Goal: Task Accomplishment & Management: Use online tool/utility

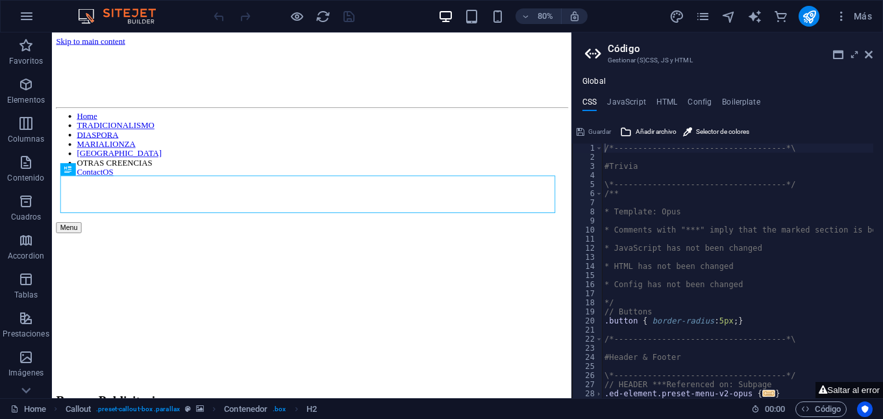
type textarea "/*------------------------------------*\"
click at [872, 57] on icon at bounding box center [869, 54] width 8 height 10
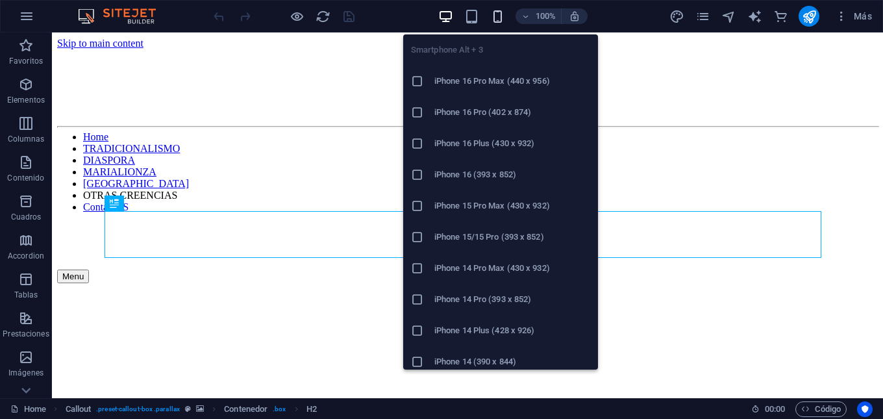
click at [494, 14] on icon "button" at bounding box center [497, 16] width 15 height 15
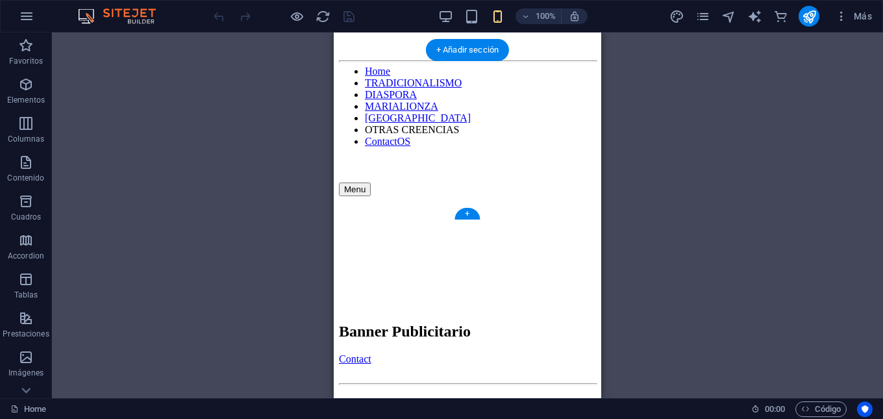
scroll to position [65, 0]
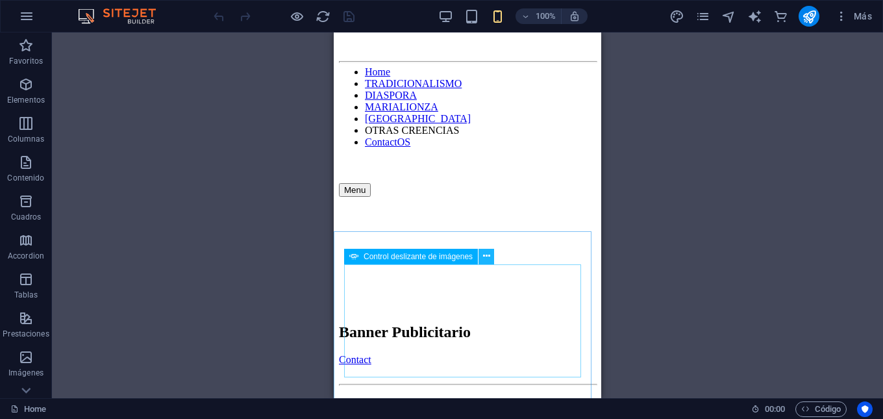
click at [488, 255] on icon at bounding box center [486, 256] width 7 height 14
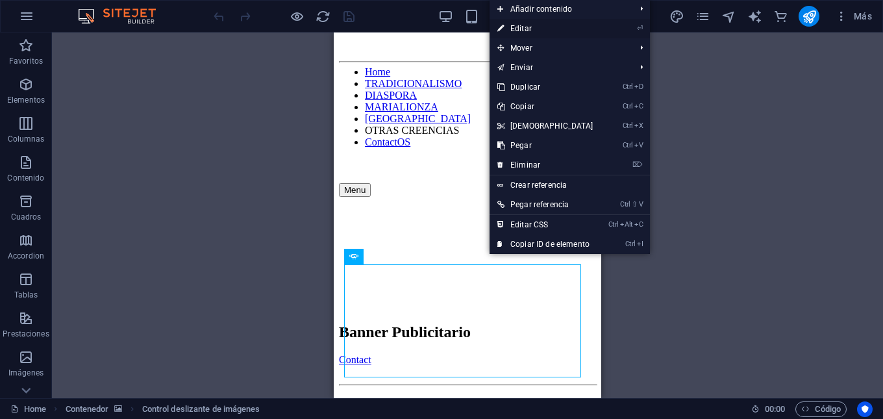
click at [520, 25] on link "⏎ Editar" at bounding box center [546, 28] width 112 height 19
select select "ms"
select select "s"
select select "progressive"
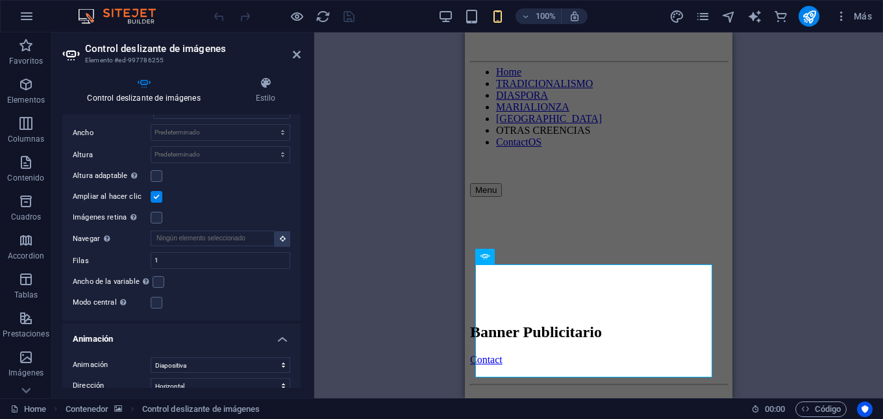
scroll to position [871, 0]
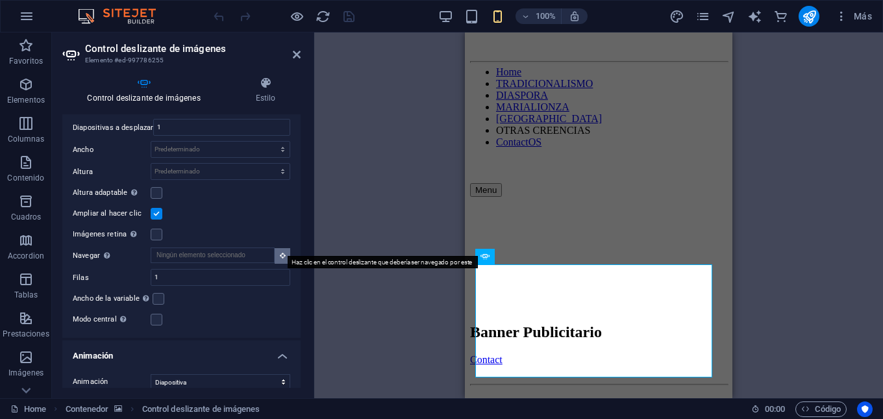
click at [275, 251] on button at bounding box center [283, 256] width 16 height 16
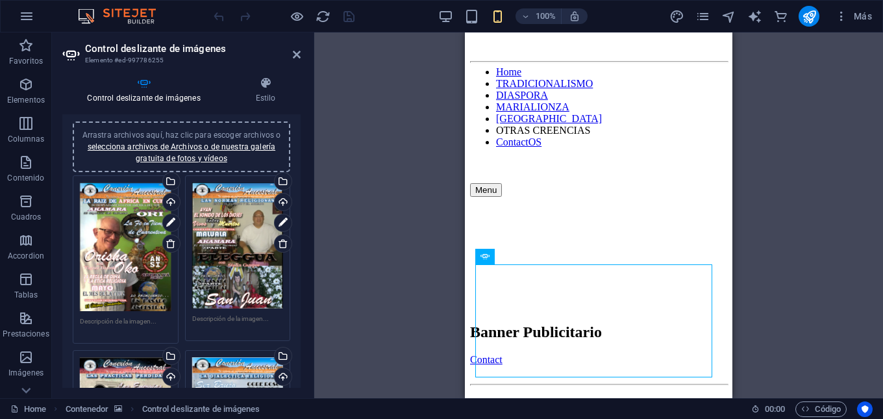
scroll to position [0, 0]
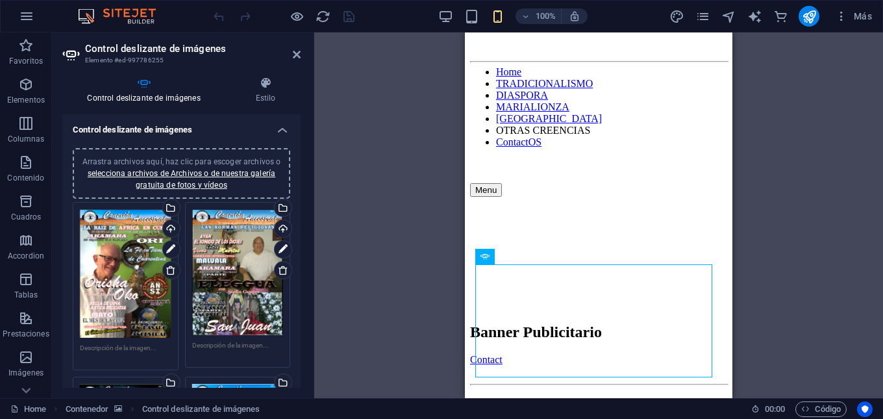
click at [285, 128] on h4 "Control deslizante de imágenes" at bounding box center [181, 125] width 238 height 23
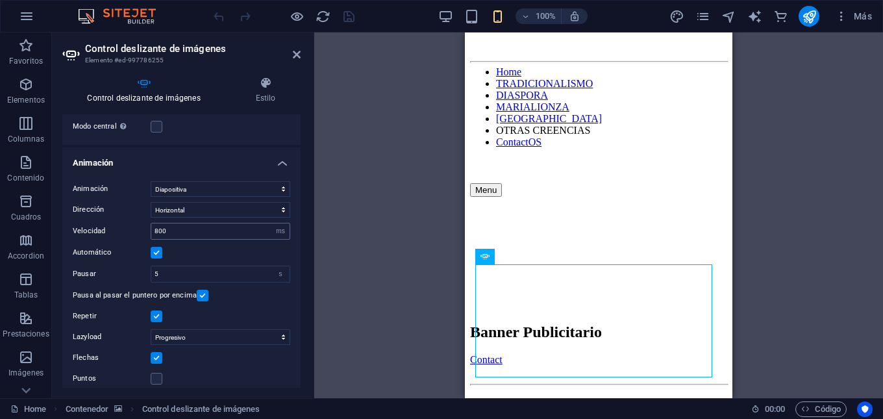
scroll to position [287, 0]
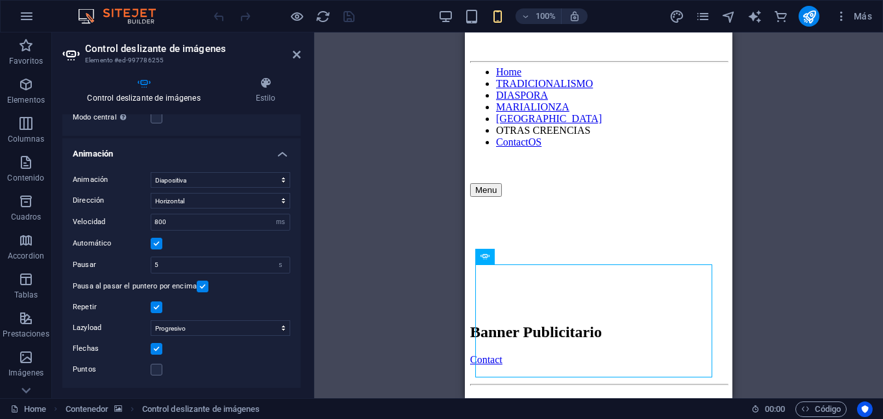
click at [282, 156] on h4 "Animación" at bounding box center [181, 149] width 238 height 23
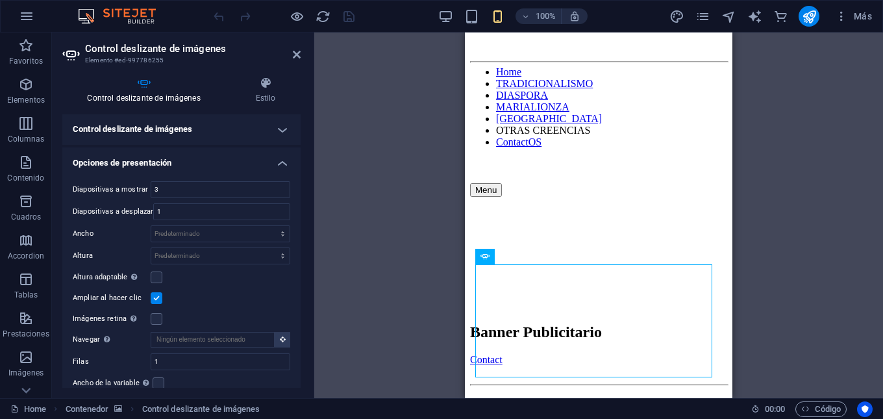
scroll to position [0, 0]
click at [279, 163] on h4 "Opciones de presentación" at bounding box center [181, 159] width 238 height 23
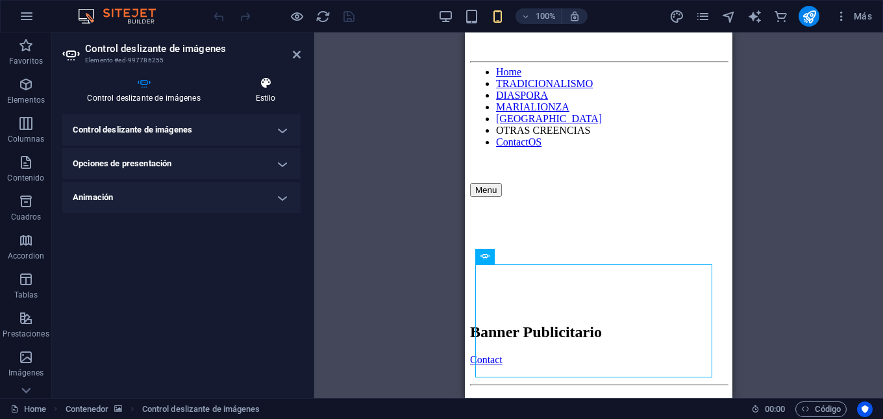
click at [270, 86] on icon at bounding box center [266, 83] width 70 height 13
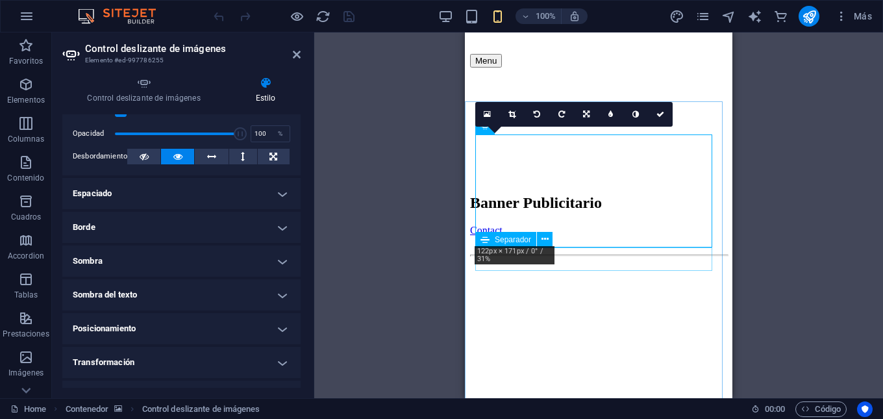
scroll to position [195, 0]
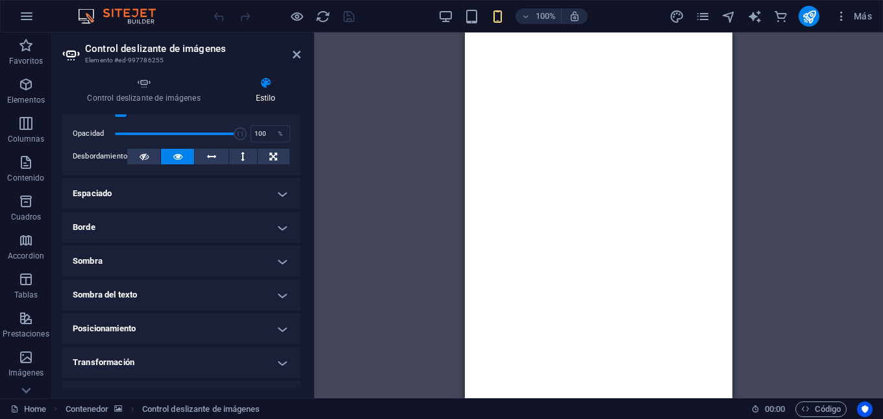
click at [512, 1] on figure at bounding box center [598, 1] width 257 height 0
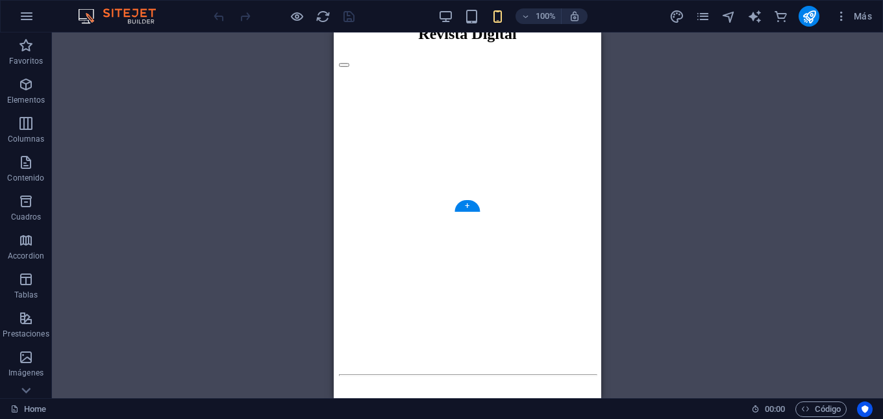
scroll to position [926, 0]
click at [344, 386] on figure at bounding box center [467, 386] width 257 height 0
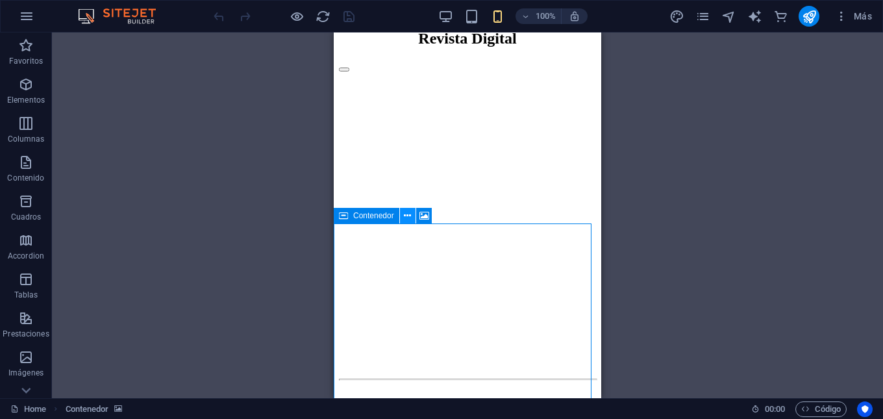
click at [408, 211] on icon at bounding box center [407, 216] width 7 height 14
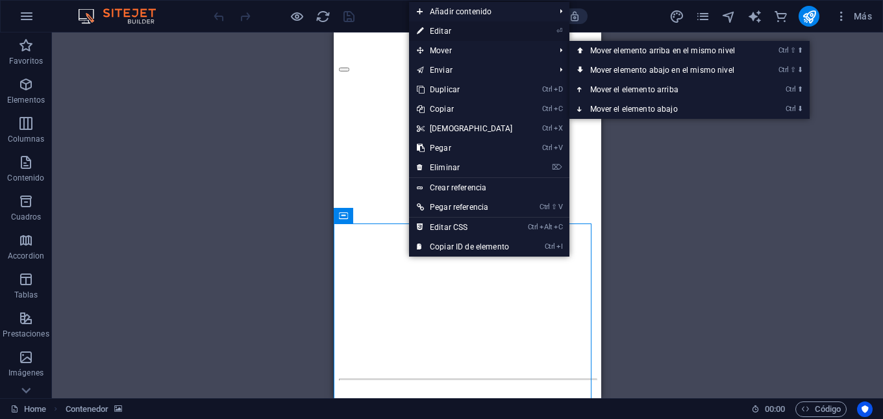
click at [442, 29] on link "⏎ Editar" at bounding box center [465, 30] width 112 height 19
select select "px"
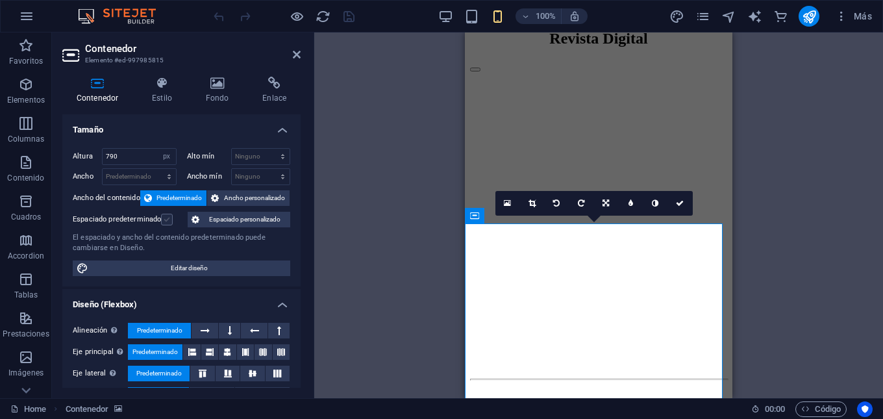
click at [168, 216] on label at bounding box center [167, 220] width 12 height 12
click at [0, 0] on input "Espaciado predeterminado" at bounding box center [0, 0] width 0 height 0
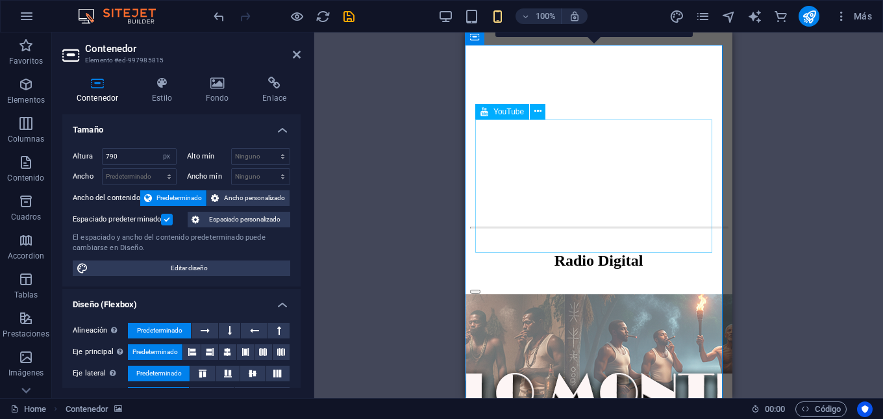
scroll to position [991, 0]
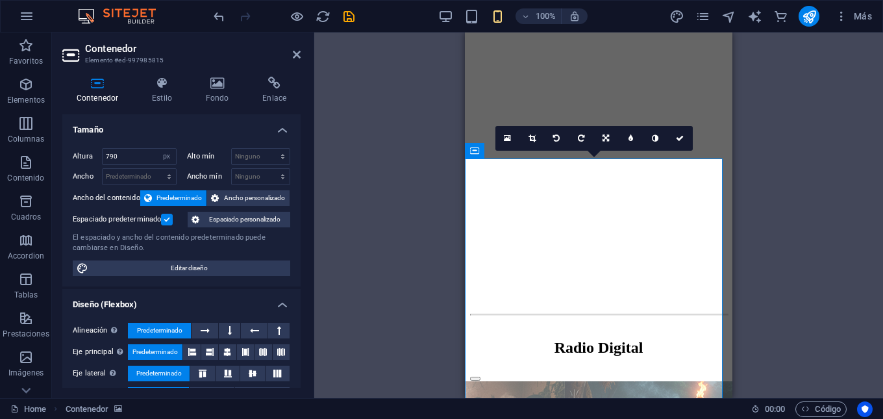
click at [169, 223] on label at bounding box center [167, 220] width 12 height 12
click at [0, 0] on input "Espaciado predeterminado" at bounding box center [0, 0] width 0 height 0
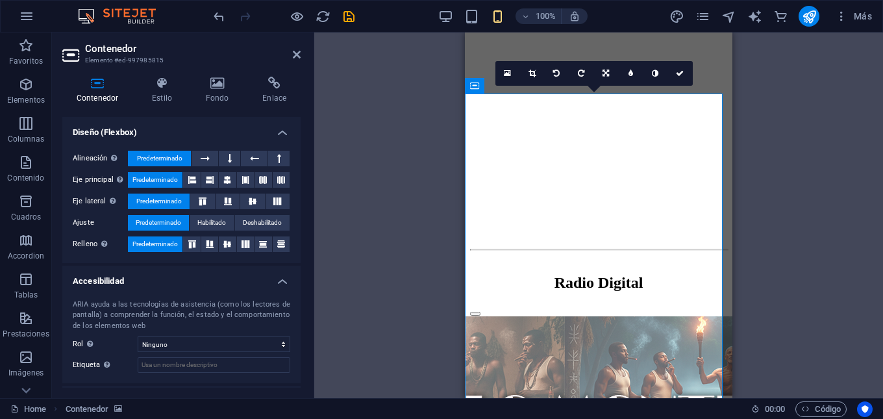
scroll to position [230, 0]
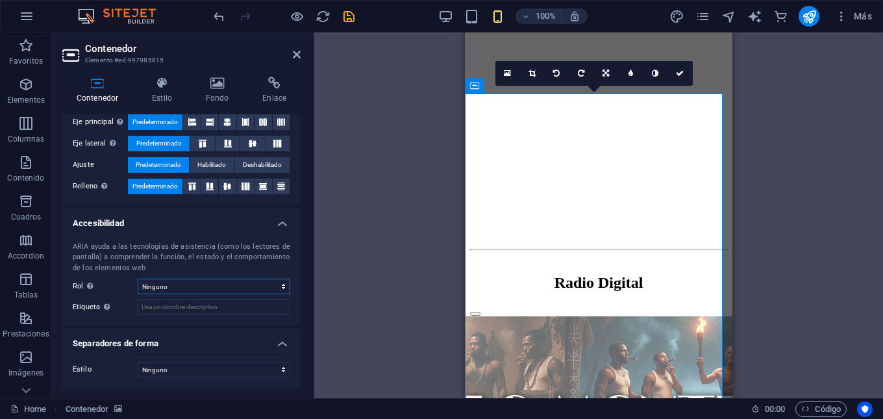
click at [240, 288] on select "Ninguno Alert Article Banner Comment Complementary Dialog Encabezado Marquee Pi…" at bounding box center [214, 287] width 153 height 16
click at [254, 310] on input "Etiqueta Usa la etiqueta ARIA para proporcionar un nombre claro y descriptivo a…" at bounding box center [214, 307] width 153 height 16
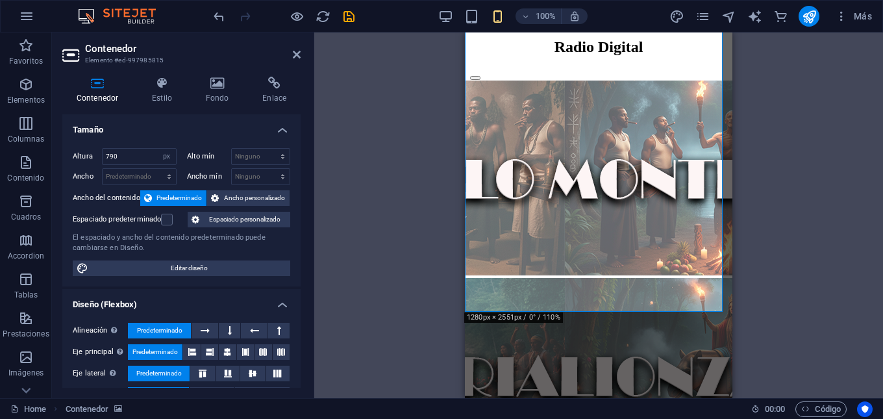
scroll to position [1056, 0]
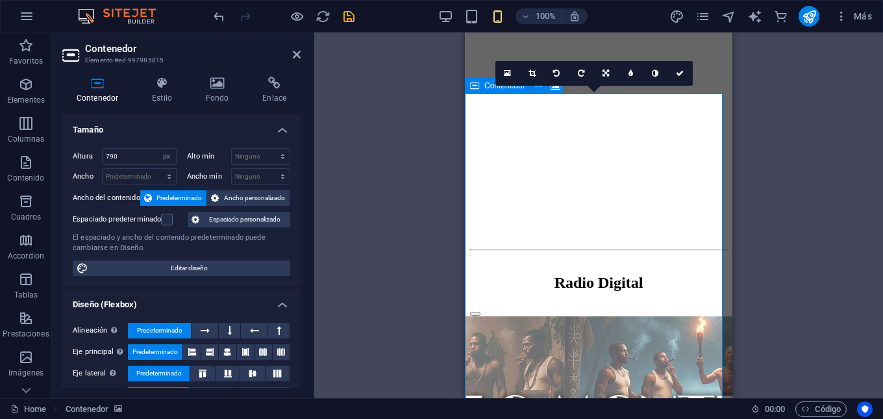
click at [472, 86] on icon at bounding box center [474, 86] width 9 height 16
click at [130, 151] on input "790" at bounding box center [139, 157] width 73 height 16
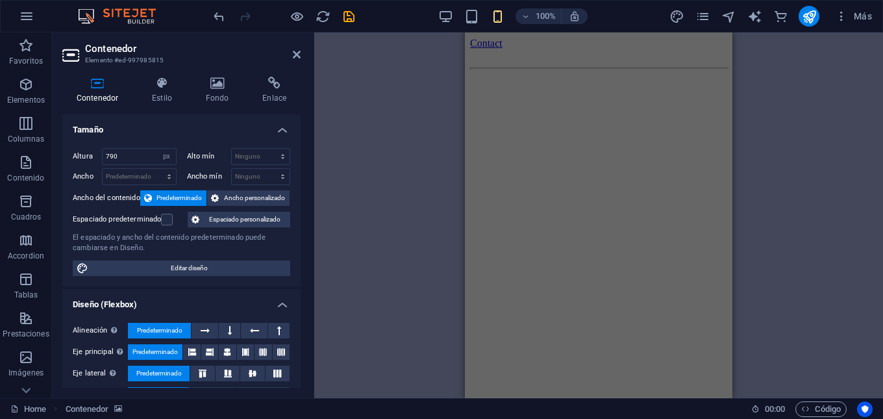
scroll to position [407, 0]
click at [568, 49] on figure at bounding box center [598, 49] width 257 height 0
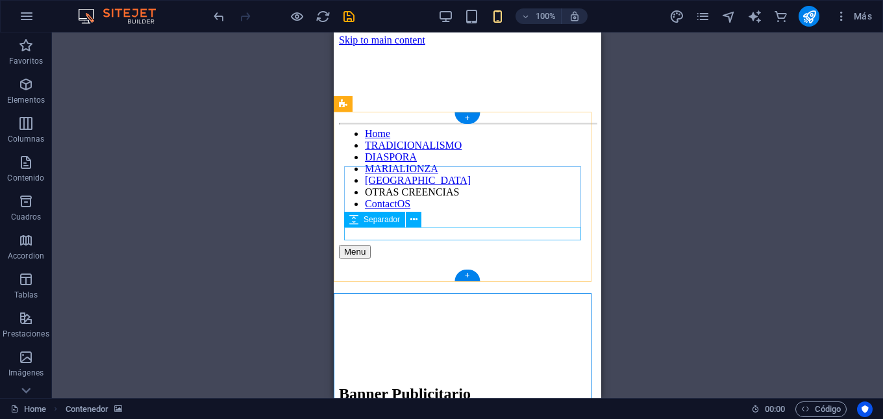
scroll to position [0, 0]
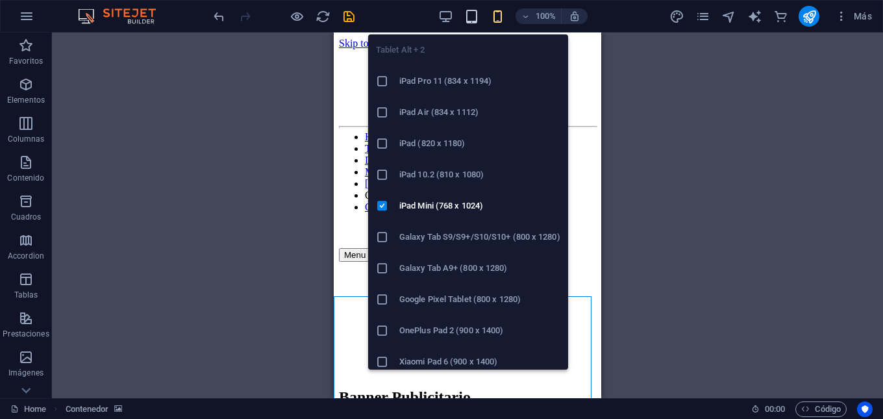
click at [468, 19] on icon "button" at bounding box center [471, 16] width 15 height 15
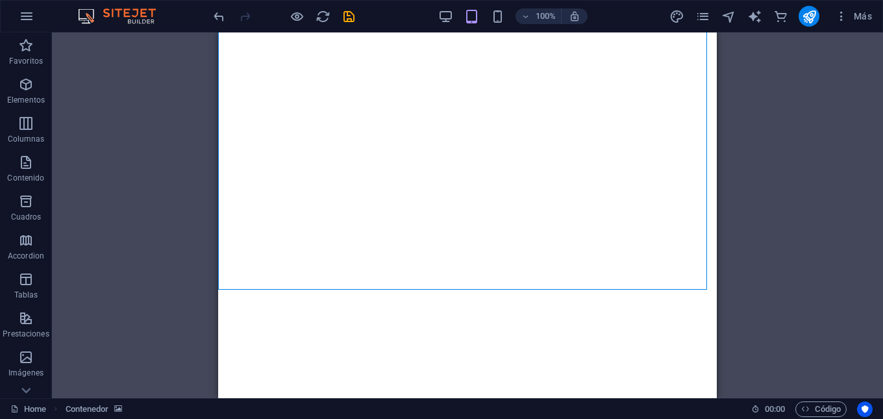
scroll to position [520, 0]
select select "px"
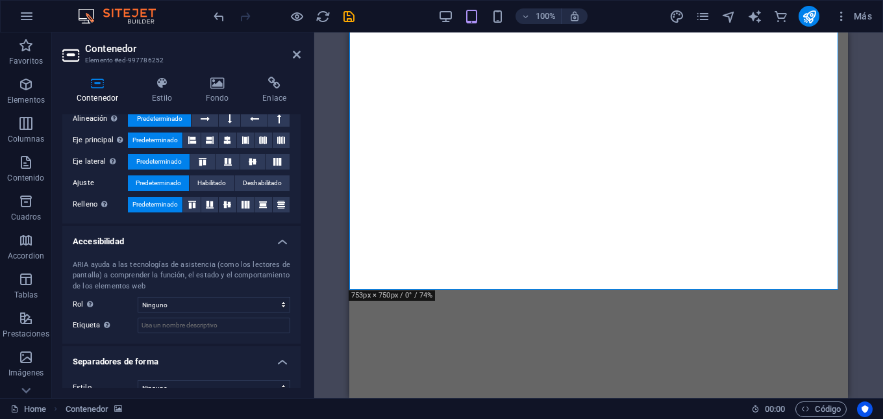
scroll to position [230, 0]
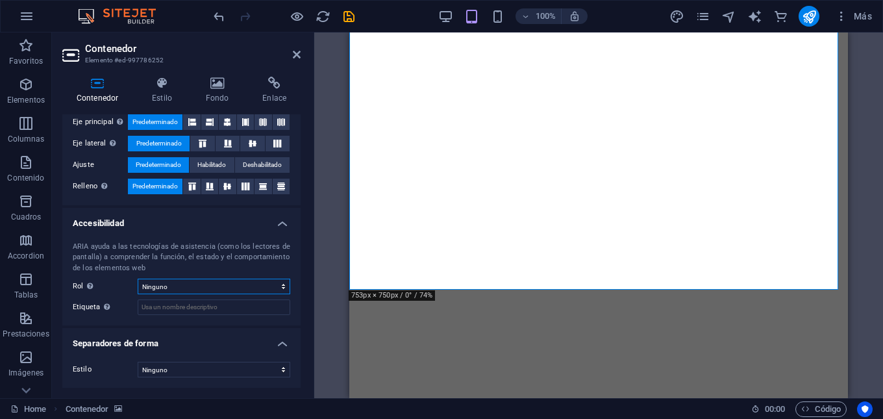
click at [225, 292] on select "Ninguno Alert Article Banner Comment Complementary Dialog Encabezado Marquee Pi…" at bounding box center [214, 287] width 153 height 16
click at [138, 279] on select "Ninguno Alert Article Banner Comment Complementary Dialog Encabezado Marquee Pi…" at bounding box center [214, 287] width 153 height 16
click at [190, 287] on select "Ninguno Alert Article Banner Comment Complementary Dialog Encabezado Marquee Pi…" at bounding box center [214, 287] width 153 height 16
select select "none"
click at [138, 279] on select "Ninguno Alert Article Banner Comment Complementary Dialog Encabezado Marquee Pi…" at bounding box center [214, 287] width 153 height 16
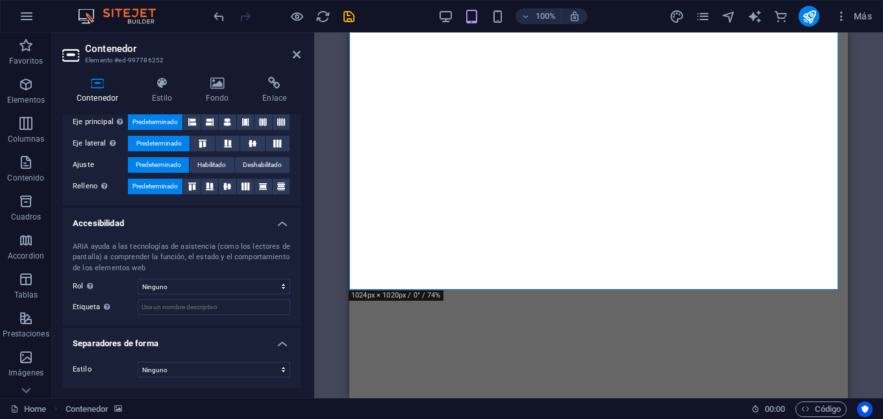
click at [281, 342] on h4 "Separadores de forma" at bounding box center [181, 339] width 238 height 23
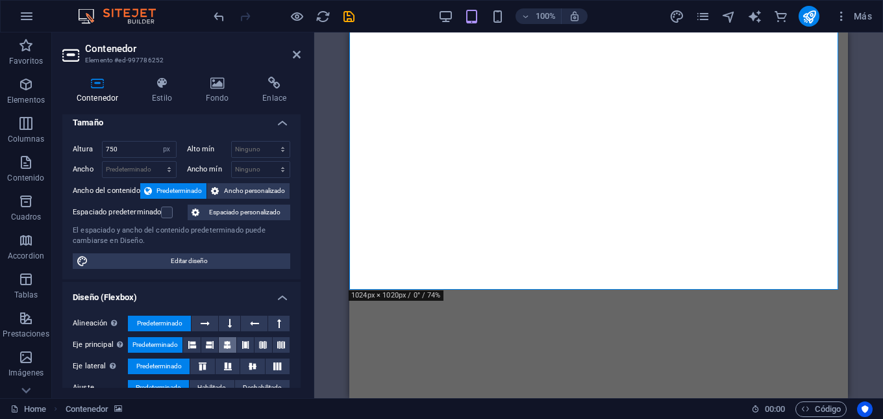
scroll to position [0, 0]
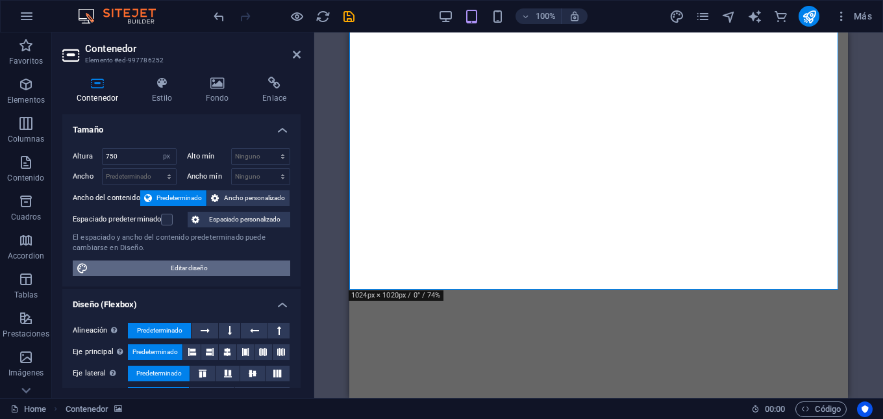
click at [231, 266] on span "Editar diseño" at bounding box center [189, 268] width 194 height 16
select select "rem"
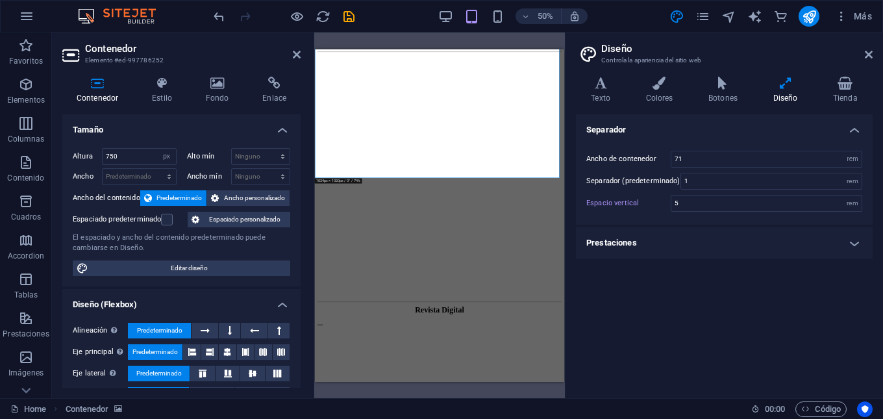
click at [703, 245] on h4 "Prestaciones" at bounding box center [724, 242] width 297 height 31
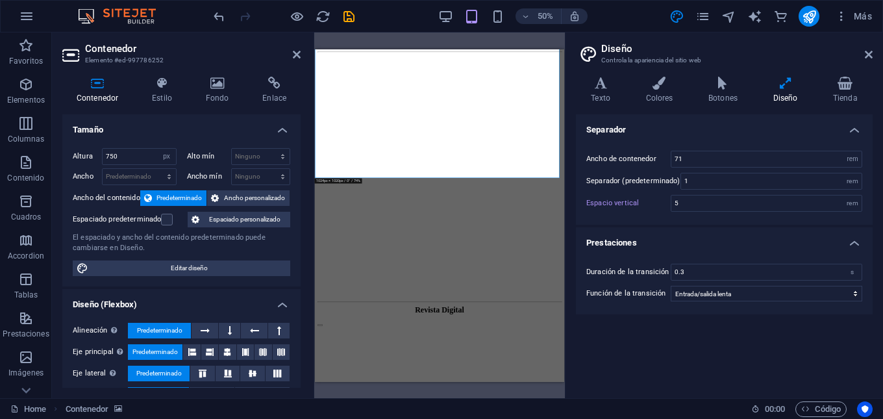
click at [703, 245] on h4 "Prestaciones" at bounding box center [724, 238] width 297 height 23
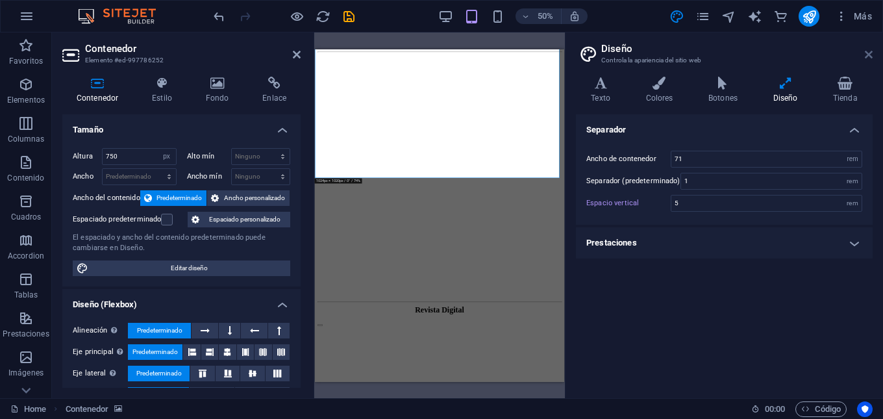
click at [871, 56] on icon at bounding box center [869, 54] width 8 height 10
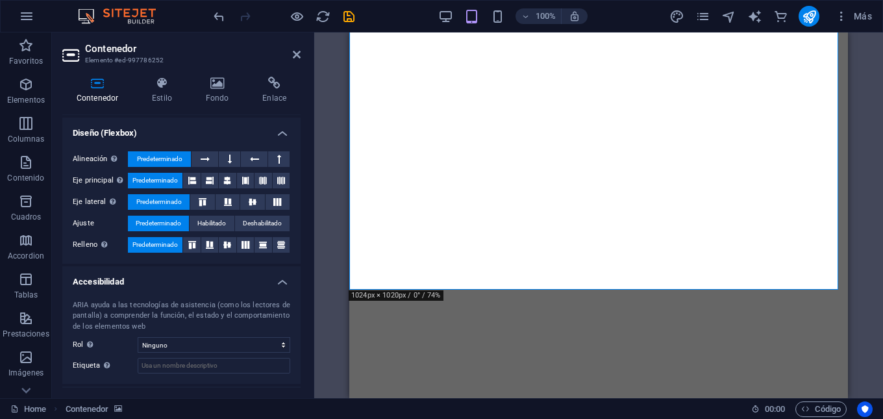
scroll to position [201, 0]
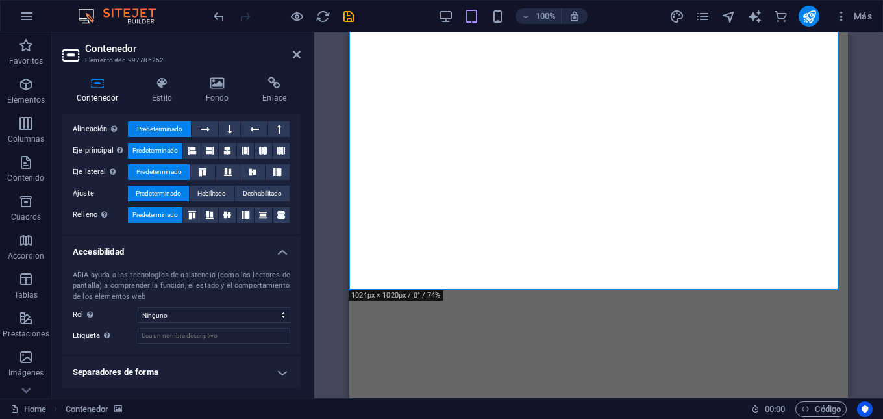
click at [280, 256] on h4 "Accesibilidad" at bounding box center [181, 247] width 238 height 23
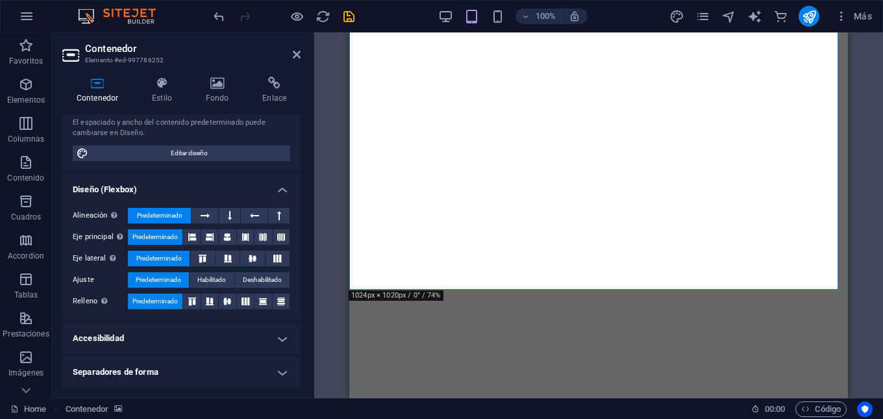
scroll to position [0, 0]
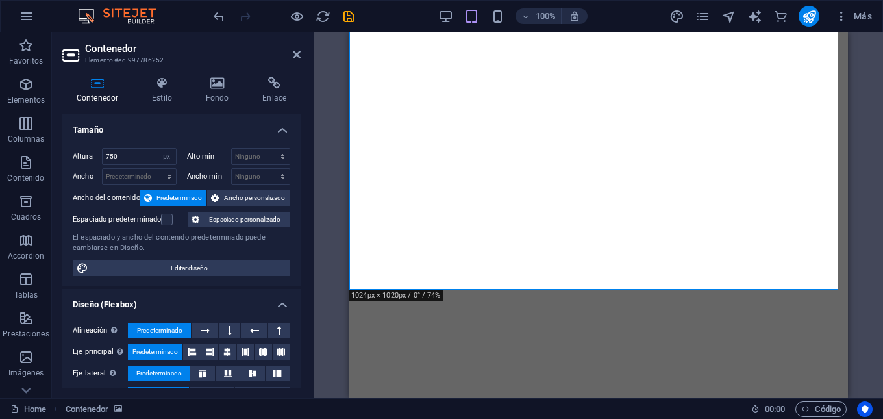
click at [281, 312] on div "Alineación Determina flex-direction. Predeterminado Eje principal Determina la …" at bounding box center [181, 373] width 238 height 123
click at [281, 301] on h4 "Diseño (Flexbox)" at bounding box center [181, 300] width 238 height 23
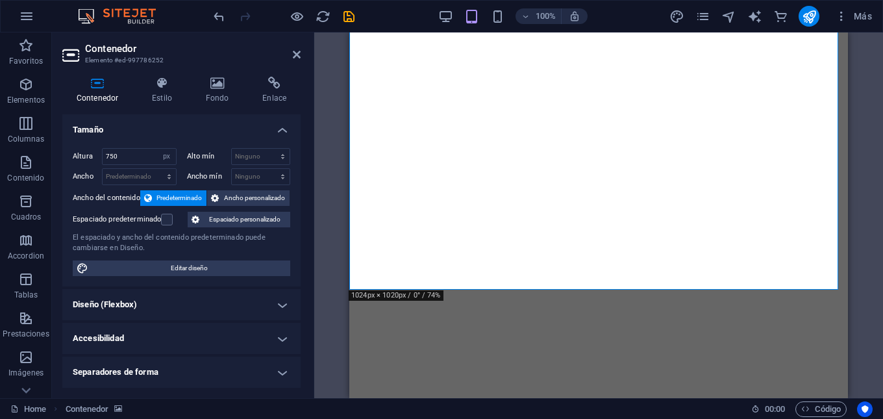
click at [290, 129] on h4 "Tamaño" at bounding box center [181, 125] width 238 height 23
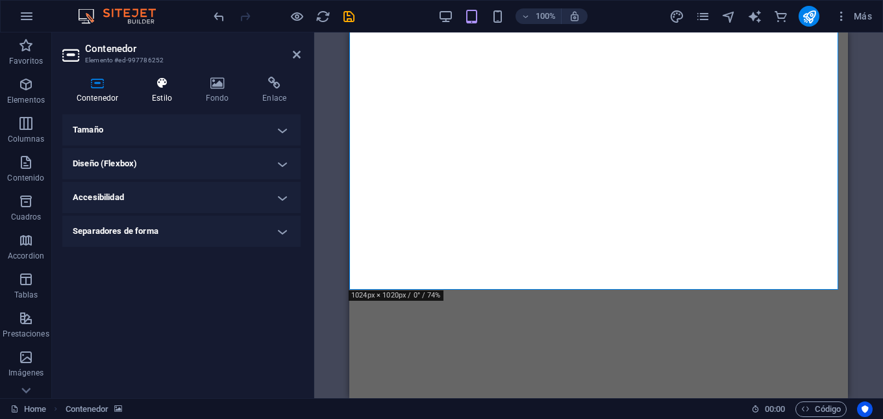
click at [160, 96] on h4 "Estilo" at bounding box center [165, 90] width 54 height 27
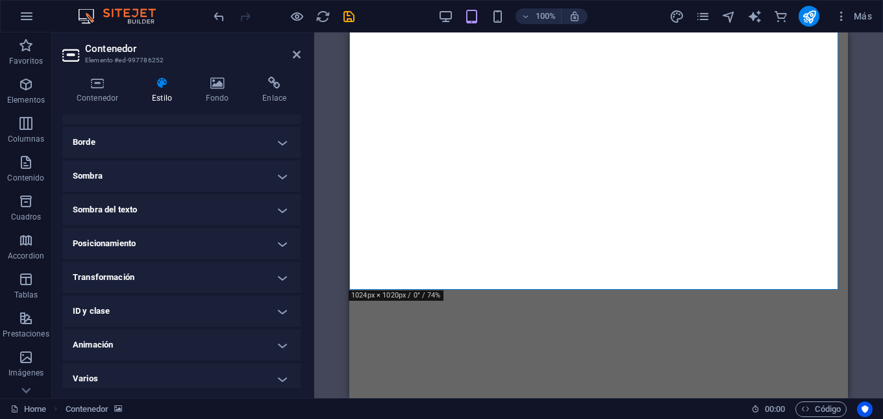
scroll to position [136, 0]
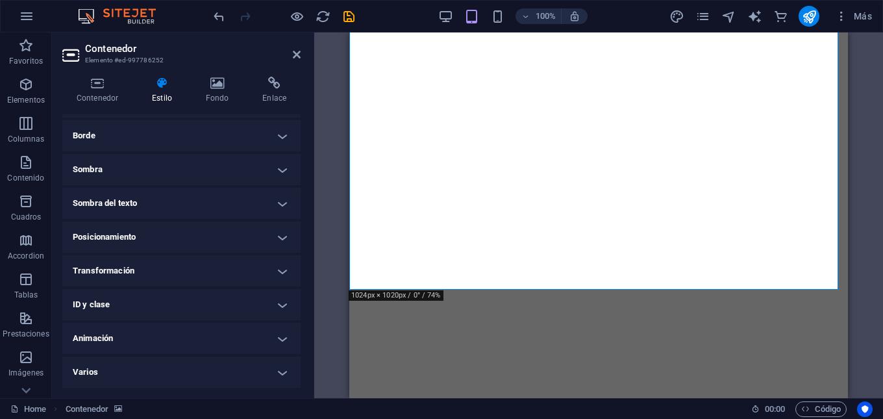
click at [158, 267] on h4 "Transformación" at bounding box center [181, 270] width 238 height 31
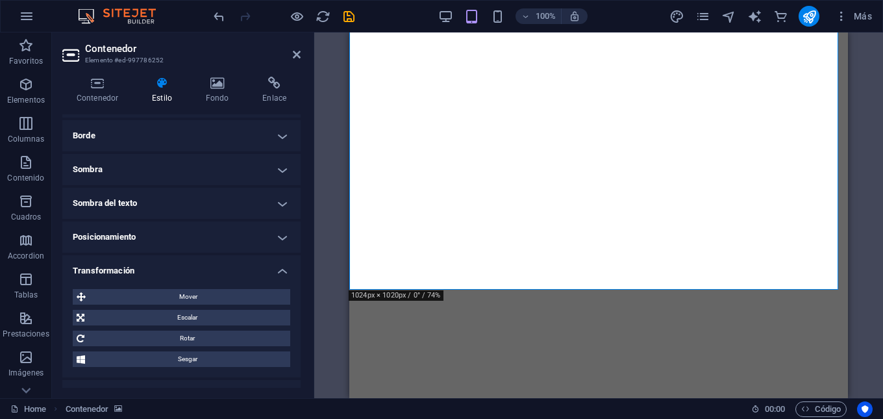
click at [159, 268] on h4 "Transformación" at bounding box center [181, 266] width 238 height 23
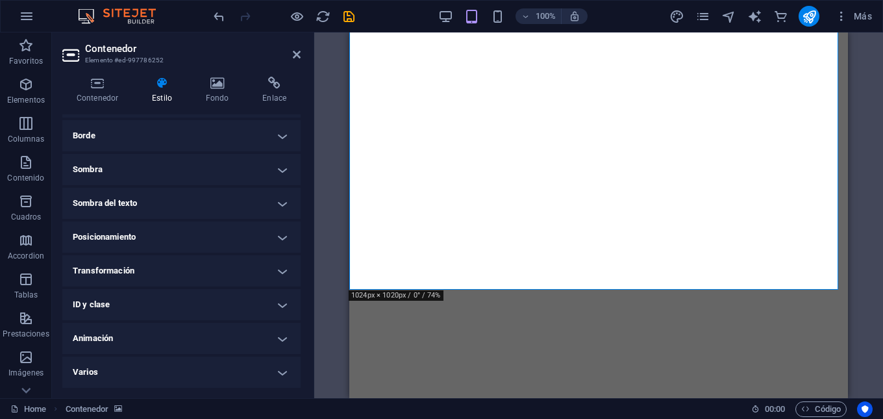
click at [159, 268] on h4 "Transformación" at bounding box center [181, 270] width 238 height 31
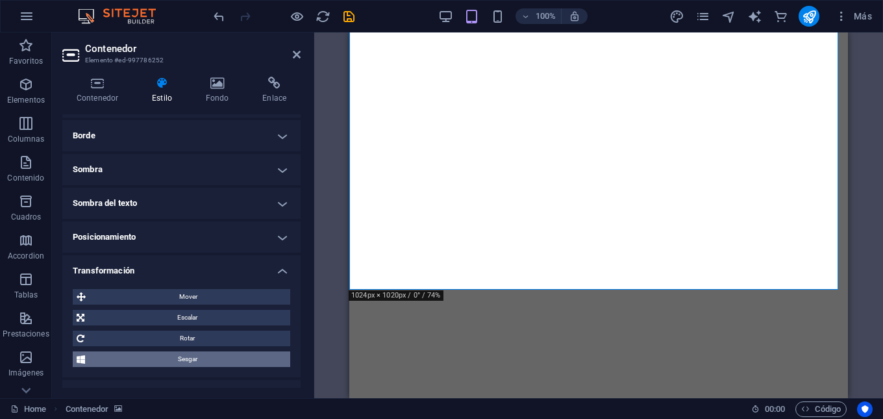
click at [164, 355] on span "Sesgar" at bounding box center [187, 359] width 197 height 16
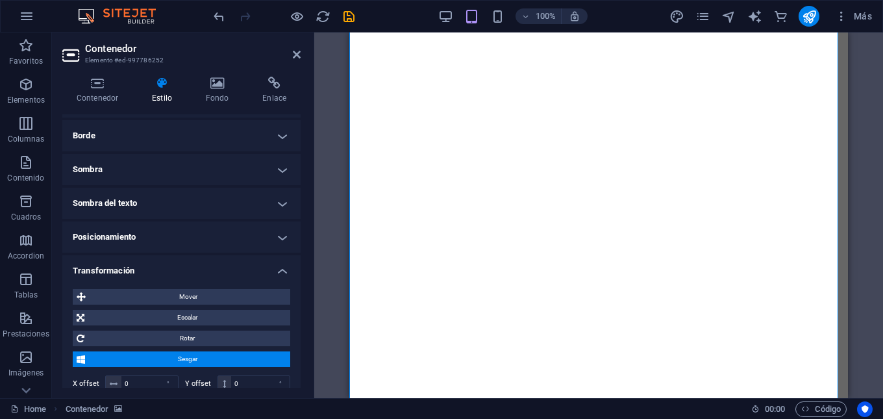
scroll to position [455, 0]
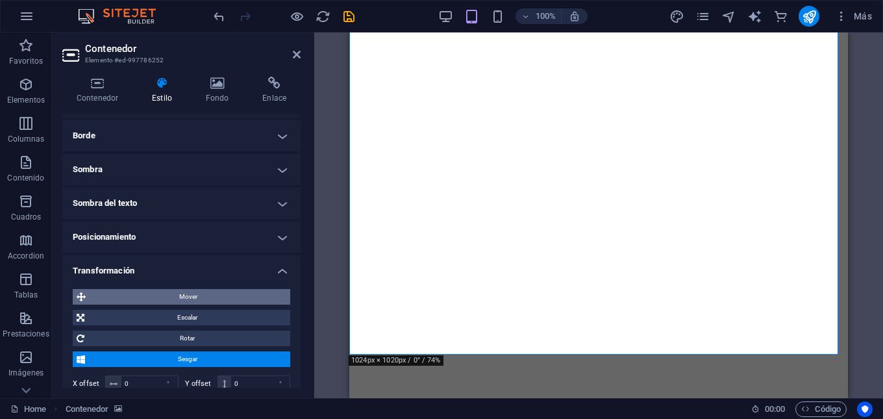
click at [164, 293] on span "Mover" at bounding box center [188, 297] width 197 height 16
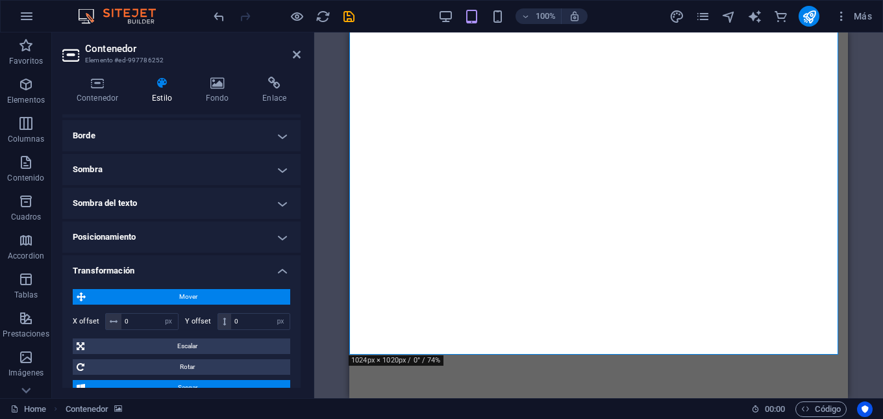
click at [279, 268] on h4 "Transformación" at bounding box center [181, 266] width 238 height 23
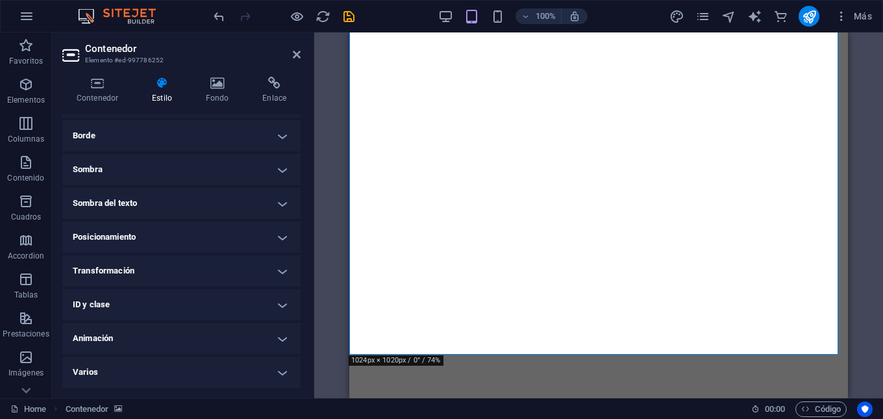
click at [216, 238] on h4 "Posicionamiento" at bounding box center [181, 236] width 238 height 31
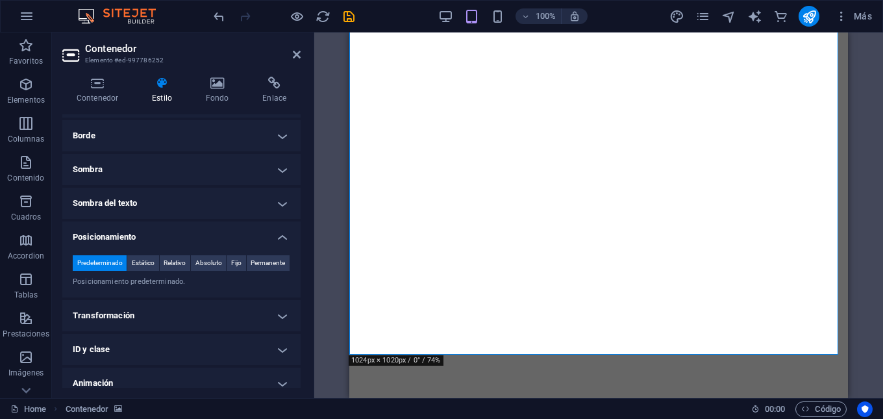
click at [213, 244] on h4 "Posicionamiento" at bounding box center [181, 232] width 238 height 23
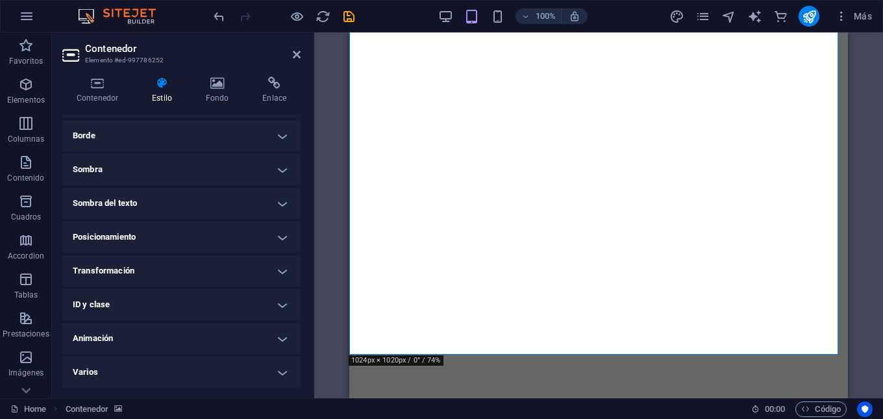
scroll to position [0, 0]
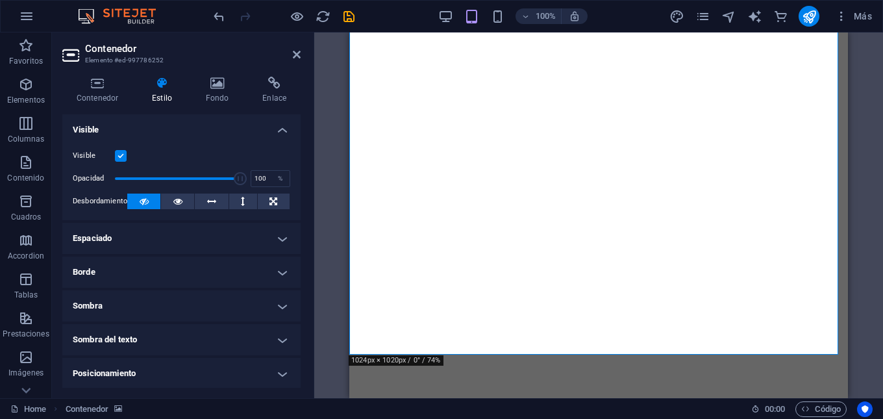
click at [290, 56] on header "Contenedor Elemento #ed-997786252" at bounding box center [181, 49] width 238 height 34
click at [297, 55] on icon at bounding box center [297, 54] width 8 height 10
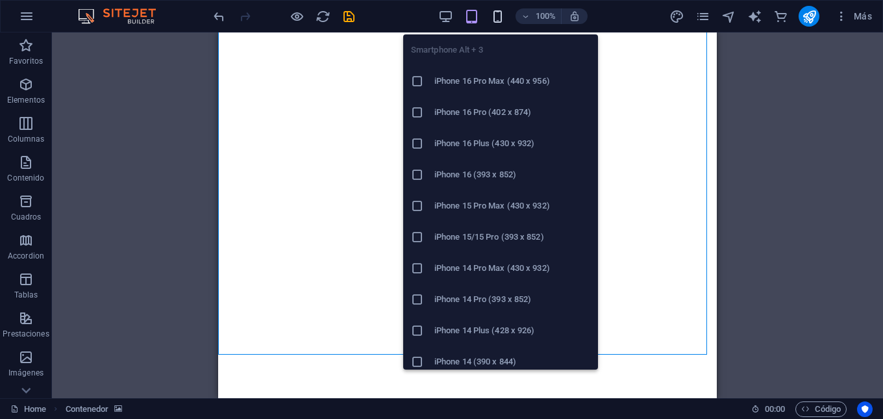
click at [497, 13] on icon "button" at bounding box center [497, 16] width 15 height 15
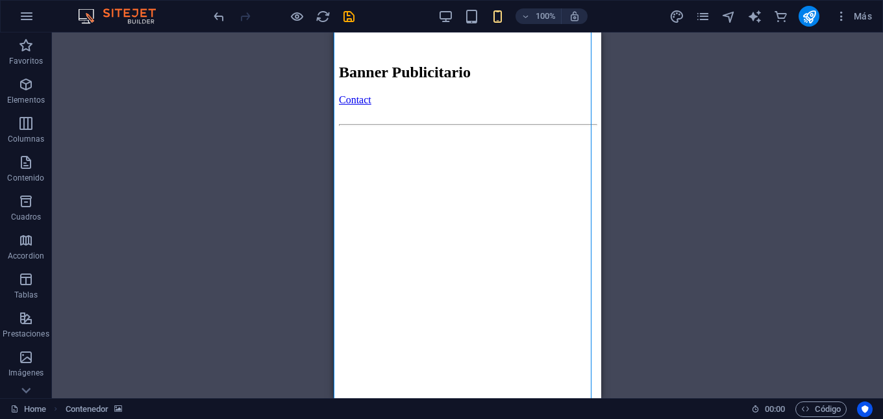
click at [547, 131] on figure at bounding box center [467, 131] width 257 height 0
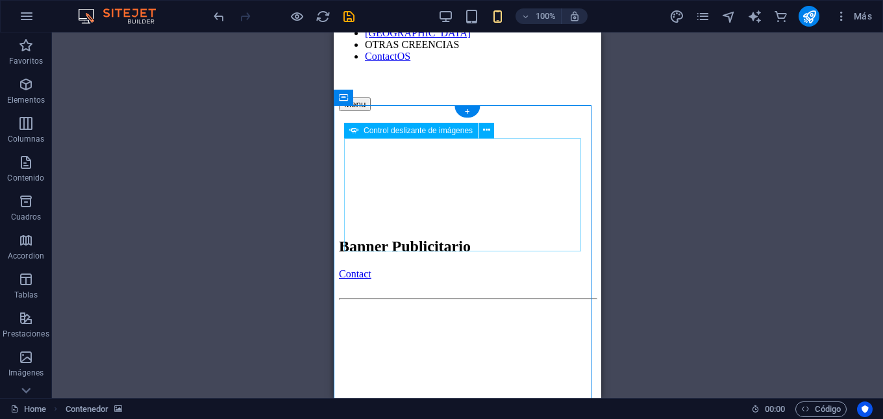
scroll to position [130, 0]
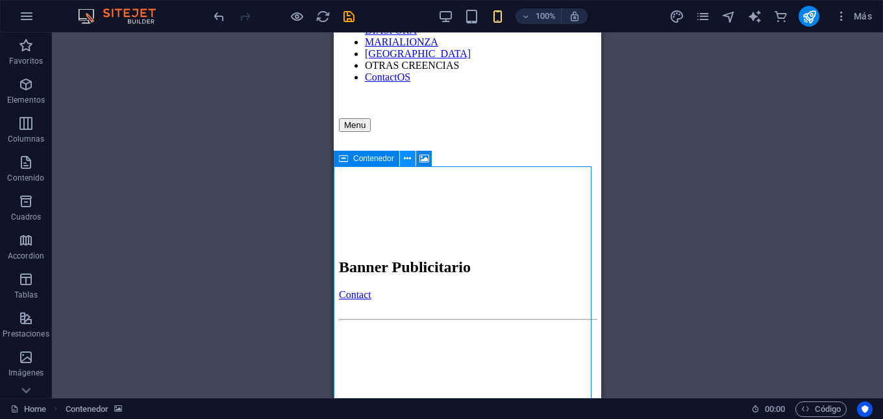
click at [408, 158] on icon at bounding box center [407, 159] width 7 height 14
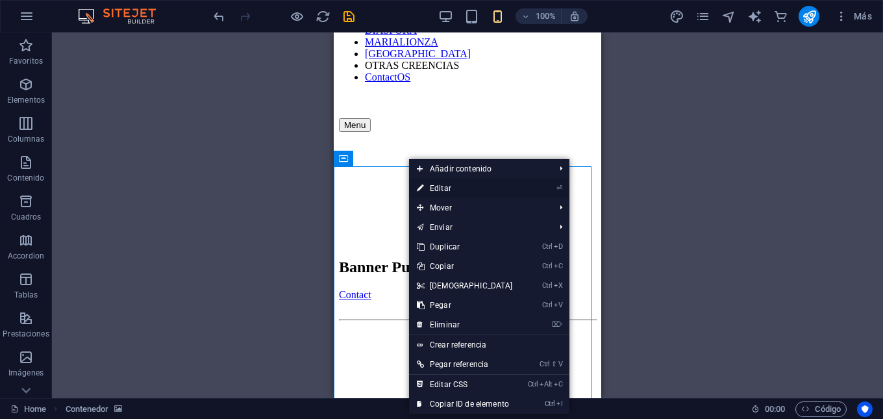
click at [430, 186] on link "⏎ Editar" at bounding box center [465, 188] width 112 height 19
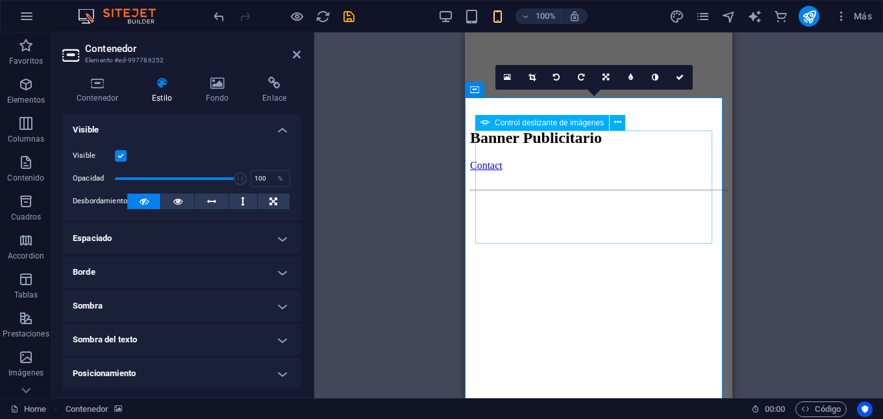
scroll to position [260, 0]
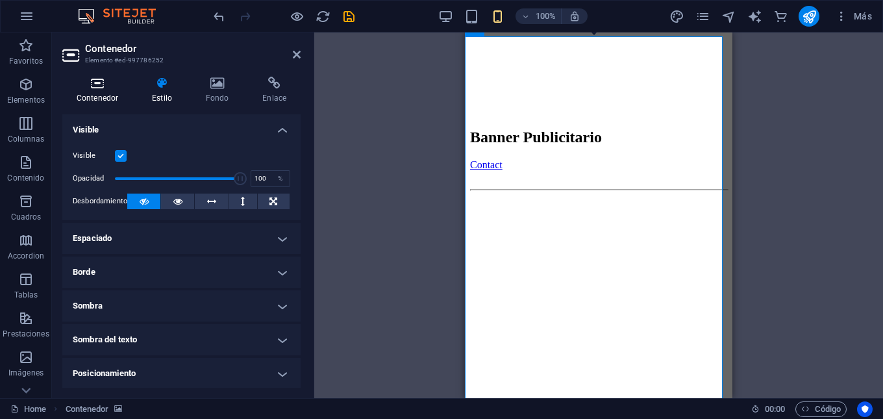
click at [117, 102] on h4 "Contenedor" at bounding box center [99, 90] width 75 height 27
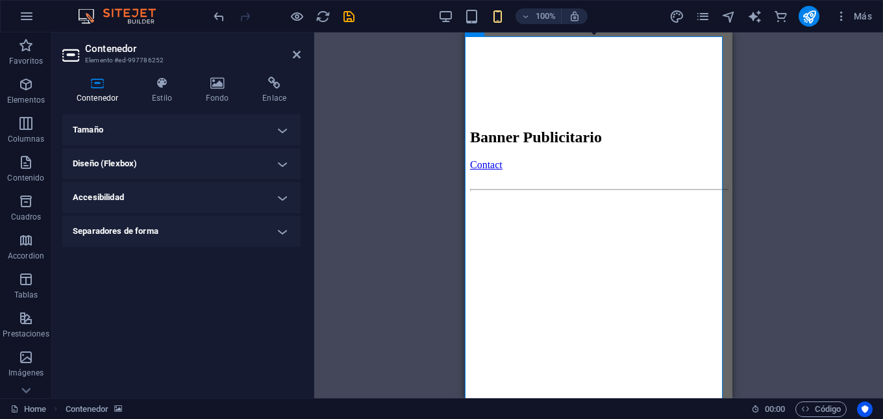
click at [118, 138] on h4 "Tamaño" at bounding box center [181, 129] width 238 height 31
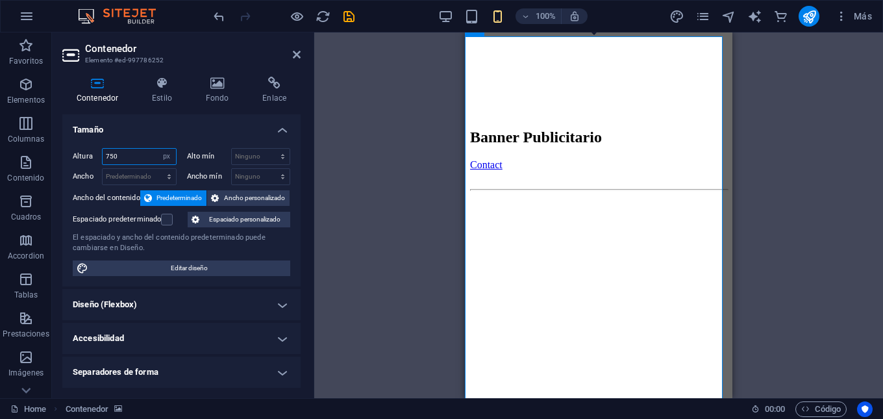
click at [151, 157] on input "750" at bounding box center [139, 157] width 73 height 16
drag, startPoint x: 151, startPoint y: 157, endPoint x: 105, endPoint y: 157, distance: 46.1
click at [105, 157] on input "750" at bounding box center [139, 157] width 73 height 16
type input "550"
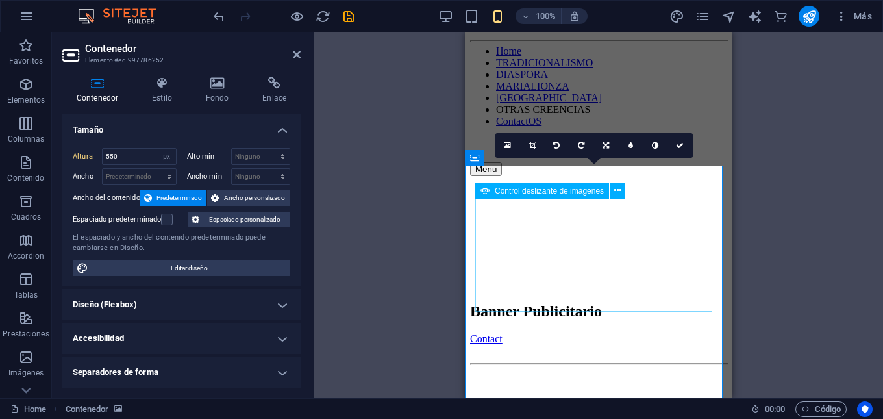
scroll to position [65, 0]
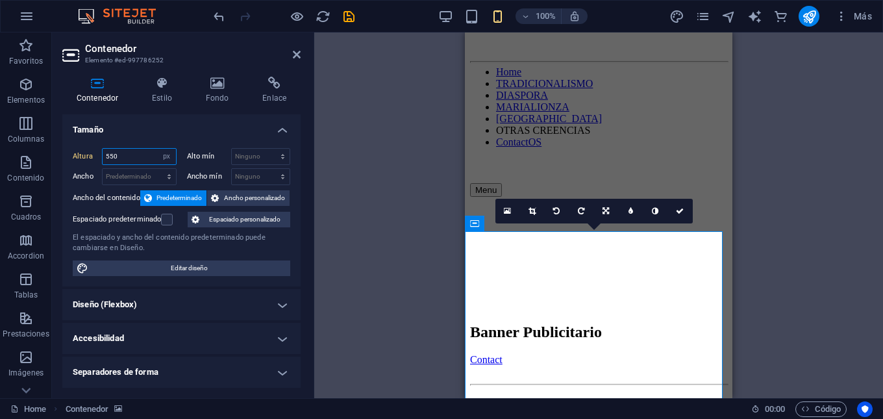
drag, startPoint x: 117, startPoint y: 157, endPoint x: 103, endPoint y: 157, distance: 14.3
click at [103, 157] on input "550" at bounding box center [139, 157] width 73 height 16
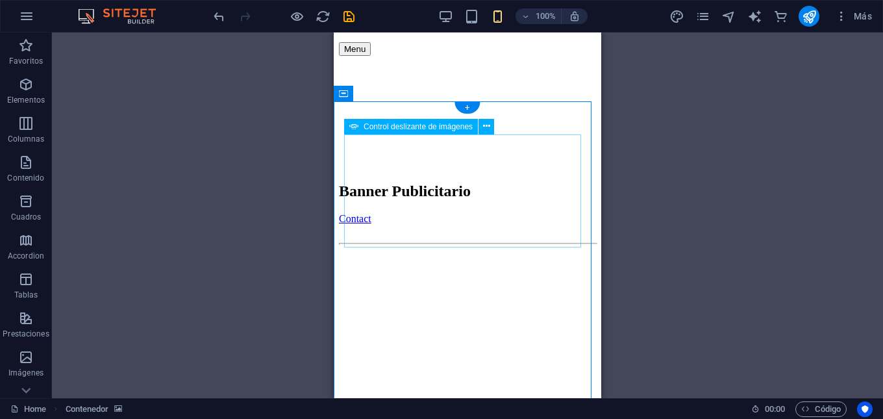
scroll to position [195, 0]
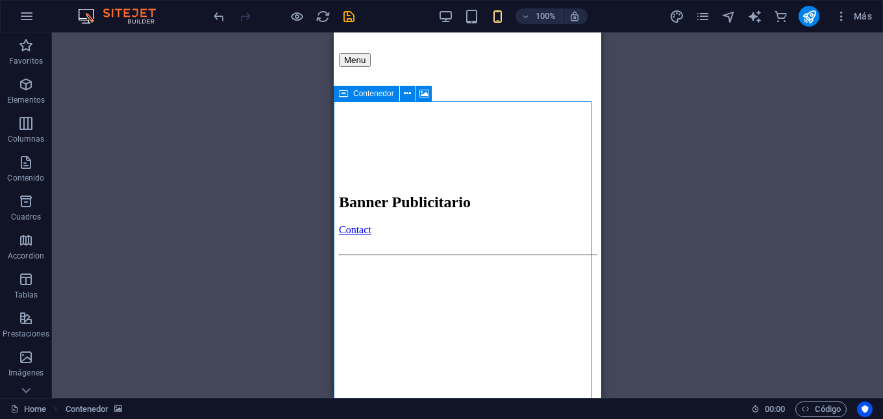
click at [338, 96] on div "Contenedor" at bounding box center [367, 94] width 66 height 16
click at [342, 92] on icon at bounding box center [343, 94] width 9 height 16
select select "px"
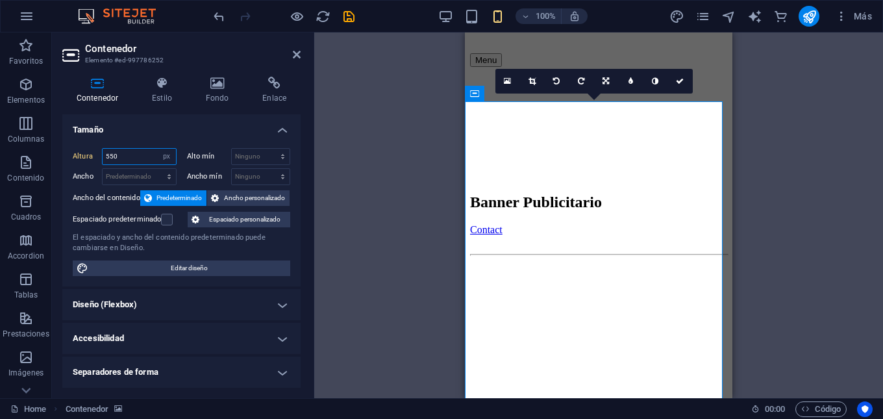
drag, startPoint x: 127, startPoint y: 152, endPoint x: 92, endPoint y: 151, distance: 35.7
click at [92, 151] on div "Altura 550 Predeterminado px rem % vh vw" at bounding box center [125, 156] width 104 height 17
type input "350"
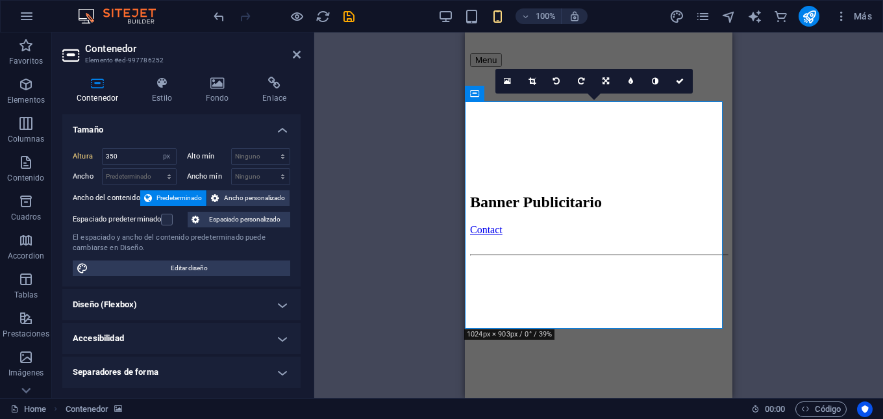
click at [751, 284] on div "Arrastra aquí para reemplazar el contenido existente. Si quieres crear un eleme…" at bounding box center [598, 215] width 569 height 366
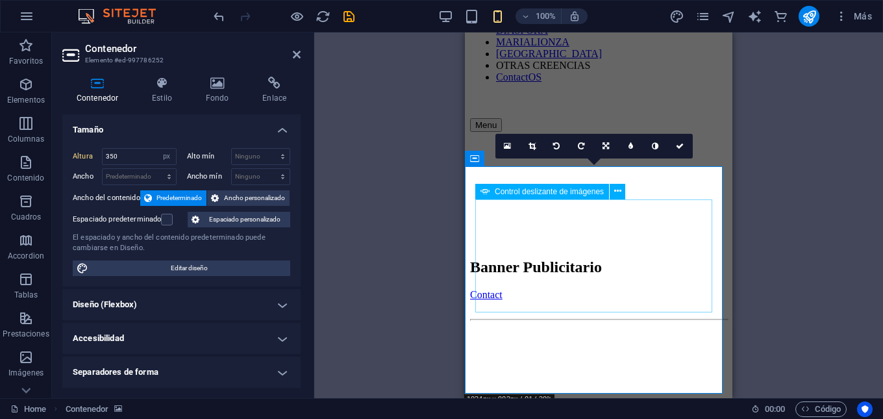
scroll to position [65, 0]
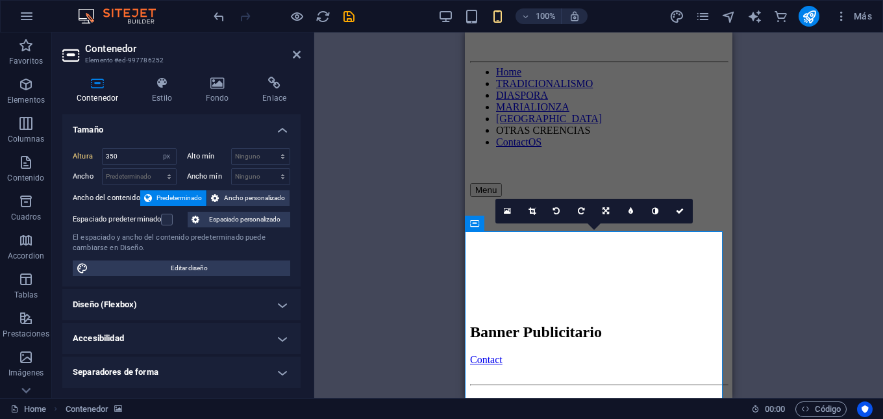
click at [400, 270] on div "Arrastra aquí para reemplazar el contenido existente. Si quieres crear un eleme…" at bounding box center [598, 215] width 569 height 366
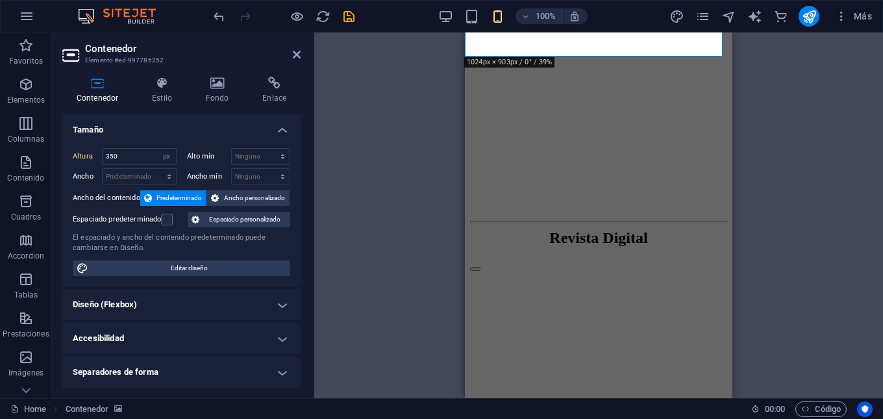
scroll to position [520, 0]
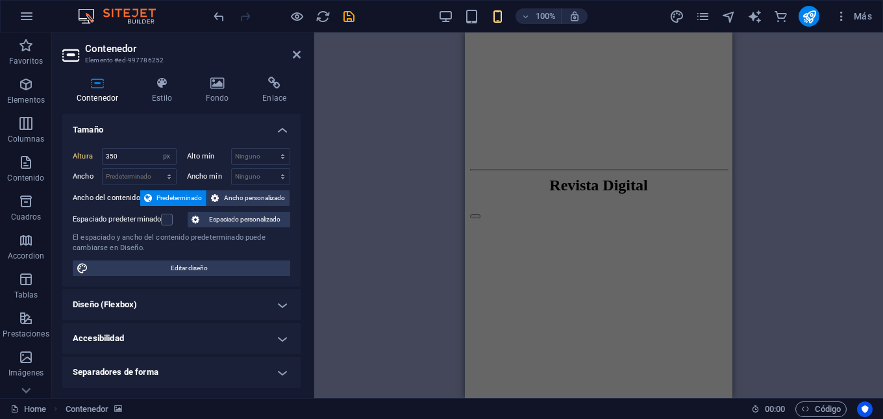
click at [603, 176] on figure at bounding box center [598, 176] width 257 height 0
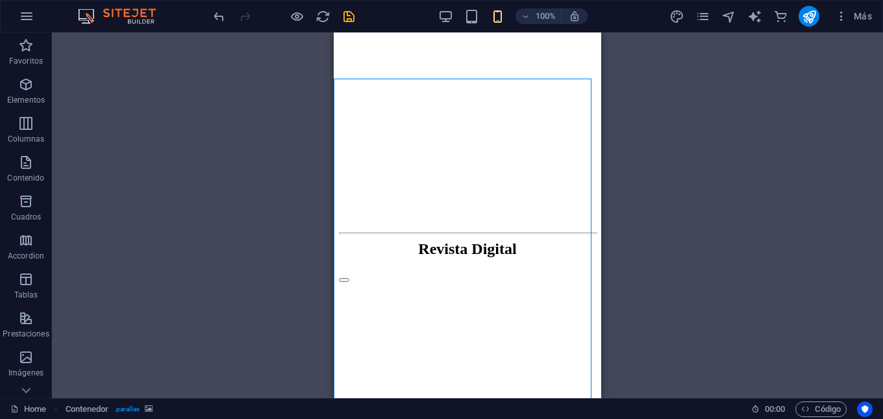
scroll to position [390, 0]
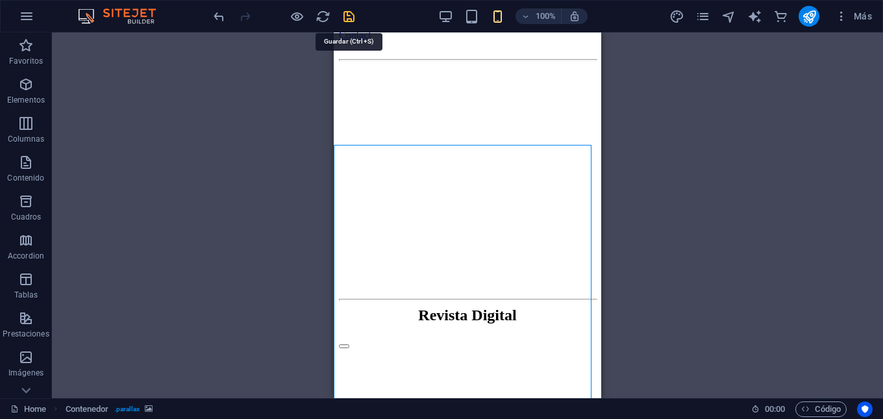
click at [353, 21] on icon "save" at bounding box center [349, 16] width 15 height 15
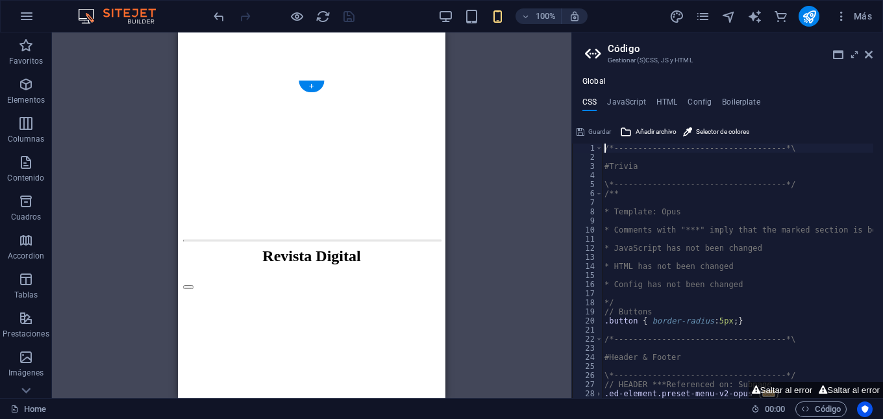
scroll to position [455, 0]
click at [869, 58] on icon at bounding box center [869, 54] width 8 height 10
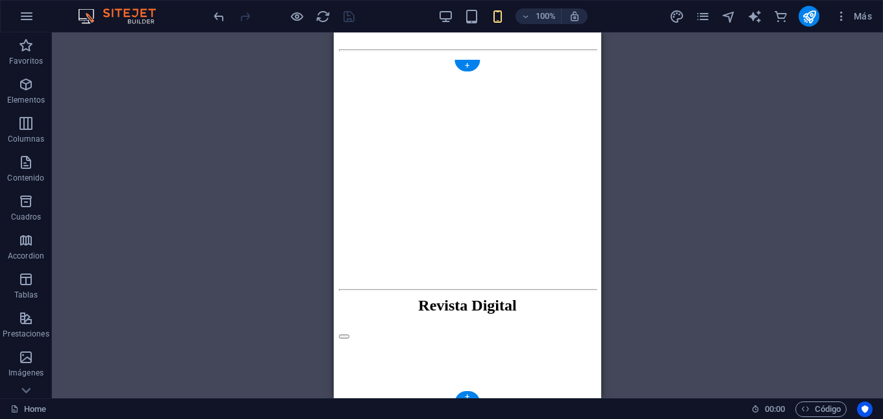
scroll to position [390, 0]
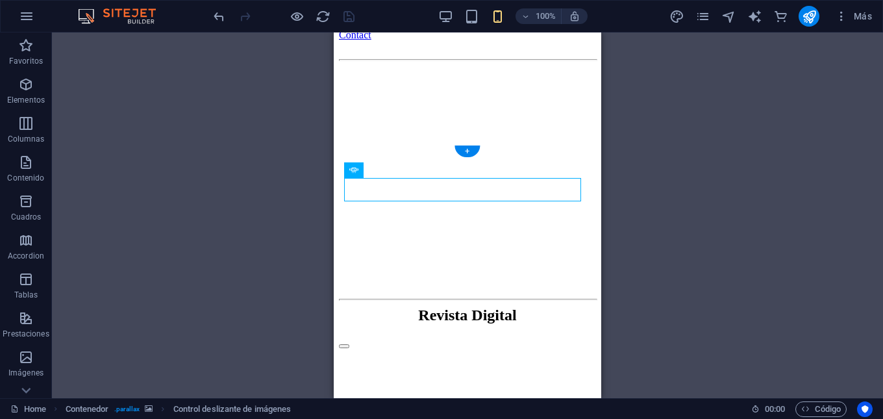
click at [339, 306] on figure at bounding box center [467, 306] width 257 height 0
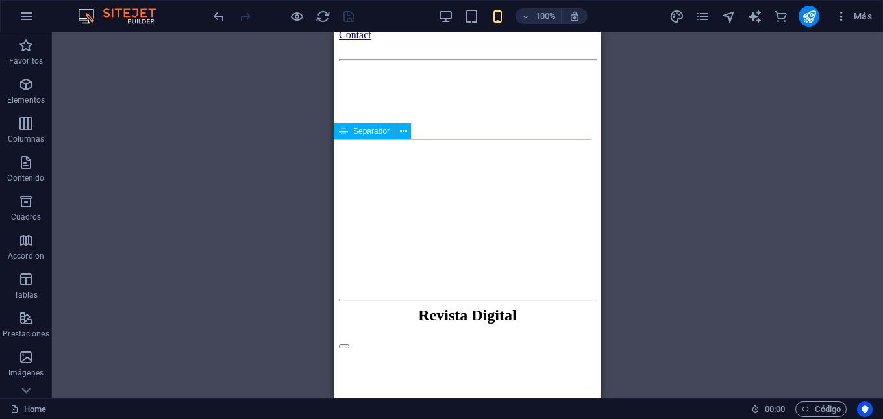
click at [345, 139] on icon at bounding box center [343, 131] width 9 height 16
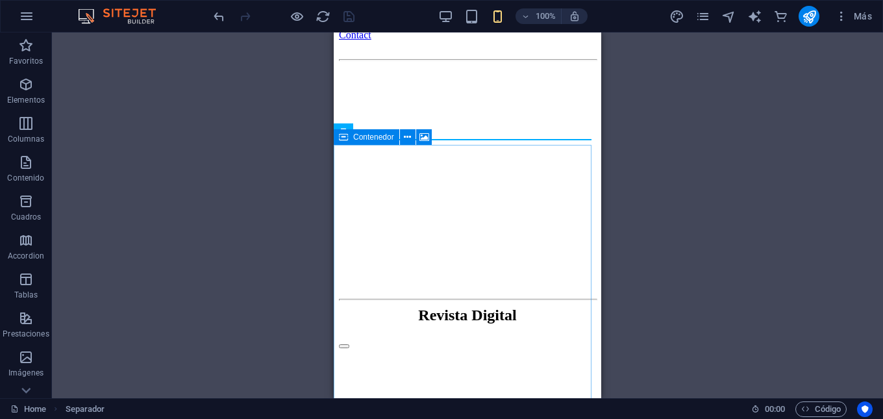
click at [351, 145] on div "Contenedor" at bounding box center [367, 137] width 66 height 16
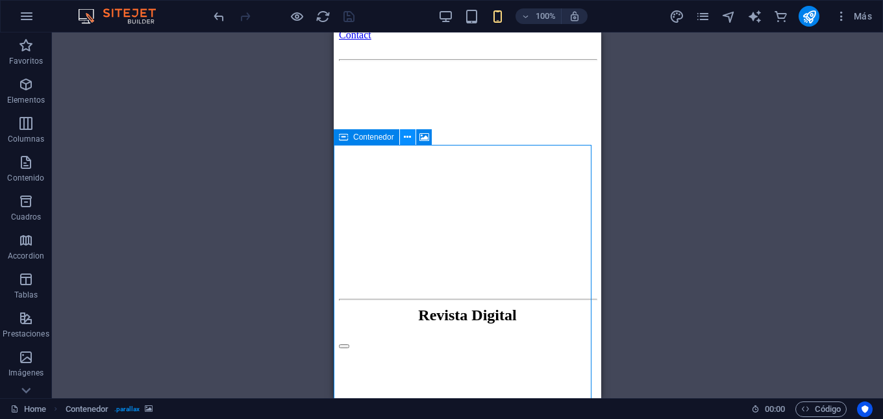
click at [407, 141] on icon at bounding box center [407, 138] width 7 height 14
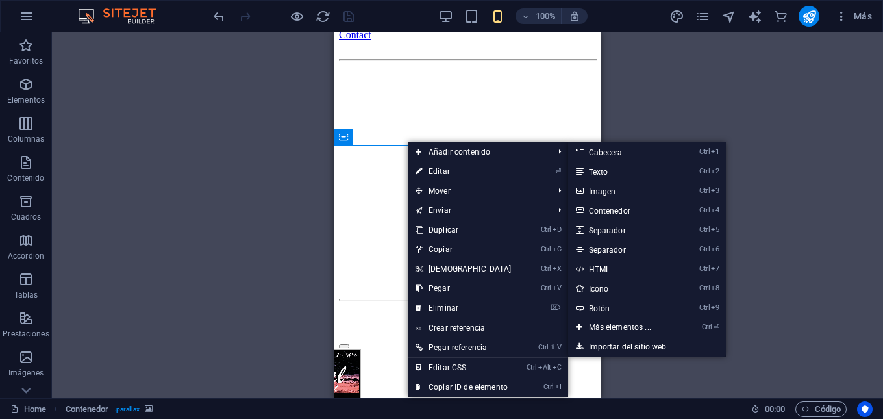
drag, startPoint x: 425, startPoint y: 170, endPoint x: 412, endPoint y: 166, distance: 14.2
click at [425, 170] on link "⏎ Editar" at bounding box center [464, 171] width 112 height 19
select select "px"
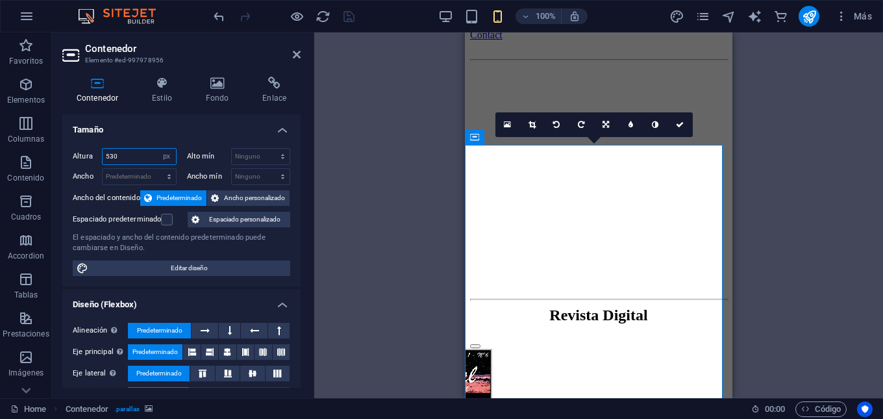
drag, startPoint x: 124, startPoint y: 157, endPoint x: 90, endPoint y: 156, distance: 33.8
click at [90, 156] on div "Altura 530 Predeterminado px rem % vh vw" at bounding box center [125, 156] width 104 height 17
type input "350"
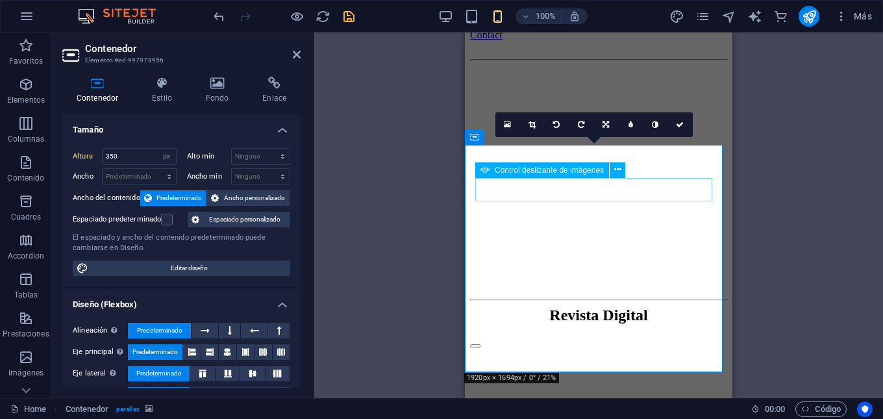
click at [494, 176] on div "Control deslizante de imágenes" at bounding box center [542, 170] width 134 height 16
click at [497, 170] on span "Control deslizante de imágenes" at bounding box center [549, 170] width 109 height 8
select select "ms"
select select "s"
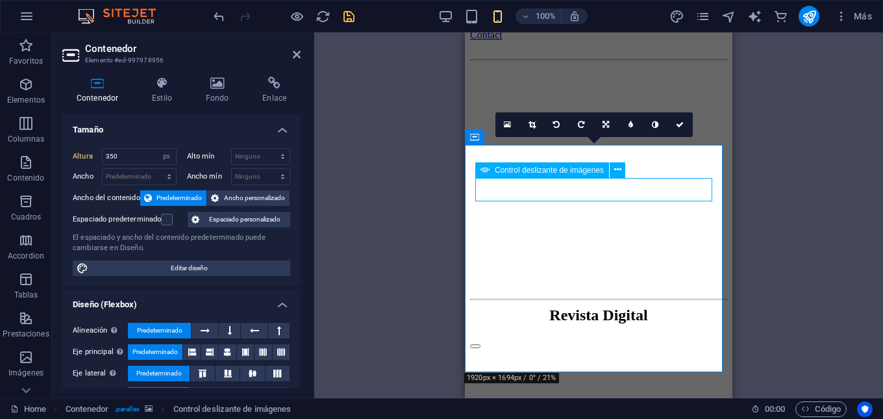
select select "progressive"
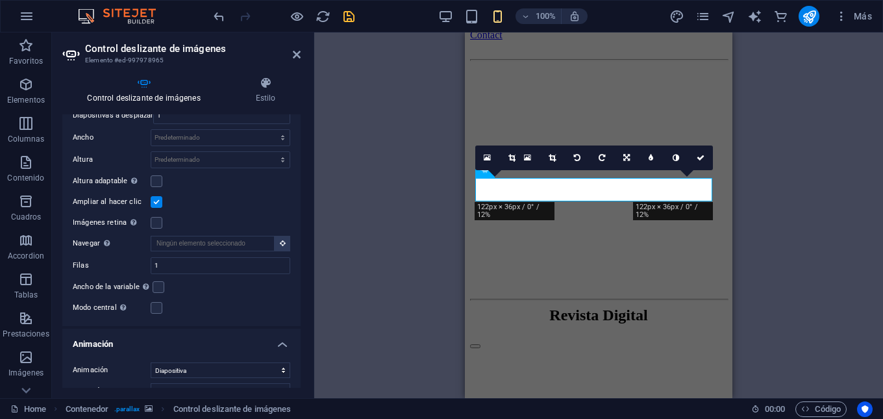
scroll to position [455, 0]
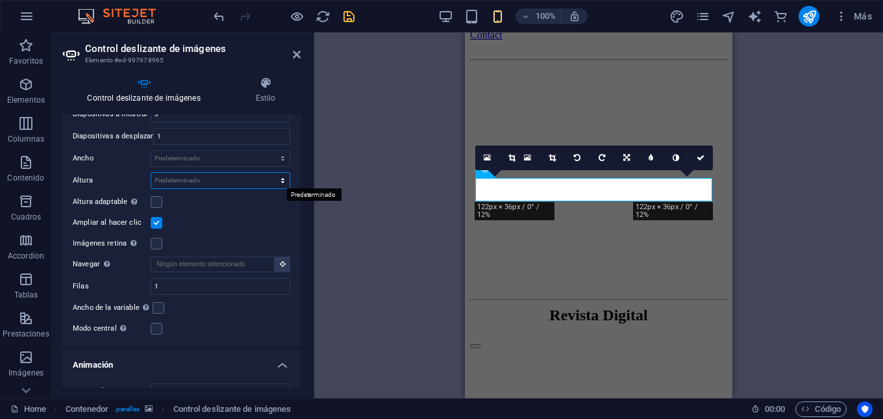
click at [212, 182] on select "Predeterminado px rem em vw vh" at bounding box center [220, 181] width 138 height 16
select select "px"
click at [269, 173] on select "Predeterminado px rem em vw vh" at bounding box center [220, 181] width 138 height 16
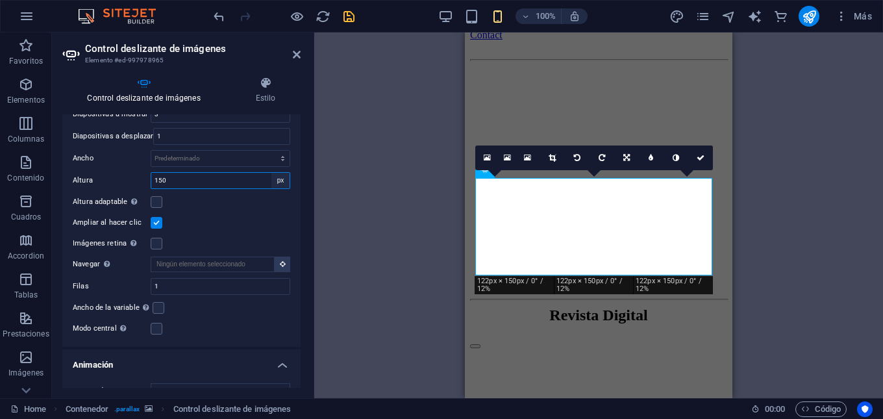
type input "150"
click at [277, 182] on select "Predeterminado px rem em vw vh" at bounding box center [280, 181] width 18 height 16
select select "default"
click at [271, 173] on select "Predeterminado px rem em vw vh" at bounding box center [280, 181] width 18 height 16
select select "DISABLED_OPTION_VALUE"
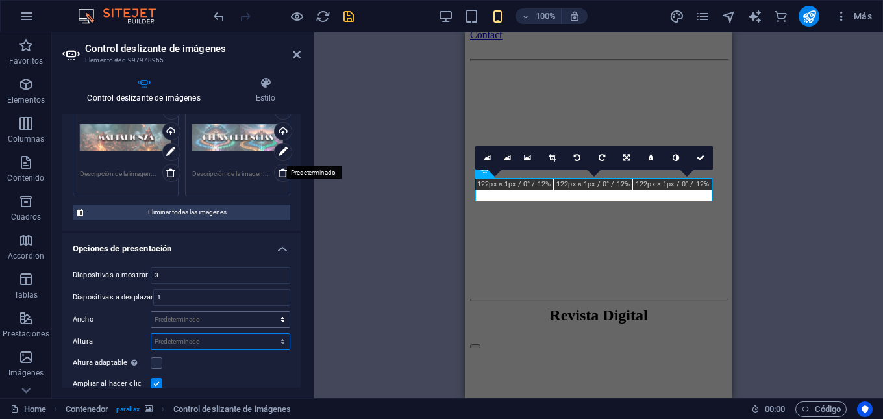
scroll to position [195, 0]
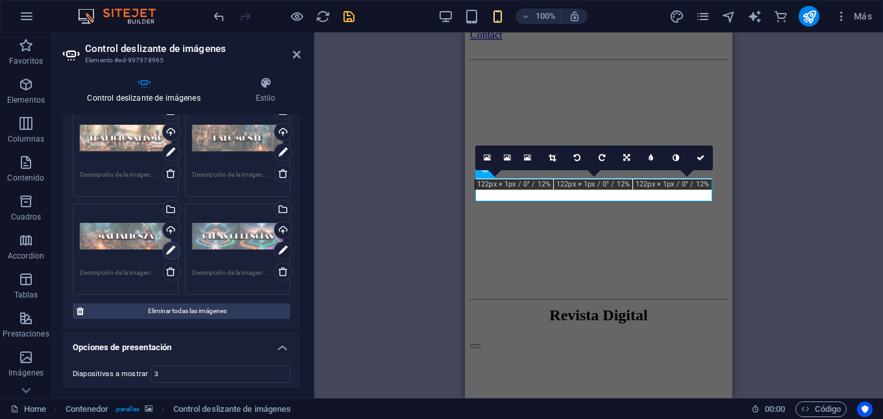
click at [167, 247] on icon at bounding box center [170, 251] width 9 height 16
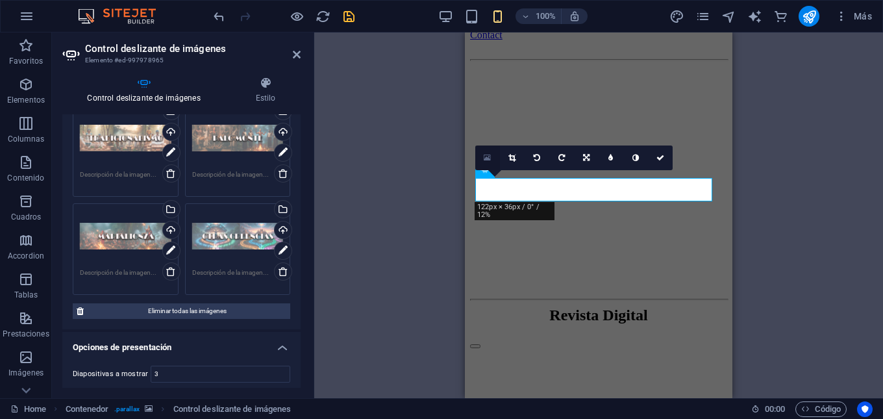
click at [493, 162] on link at bounding box center [487, 157] width 25 height 25
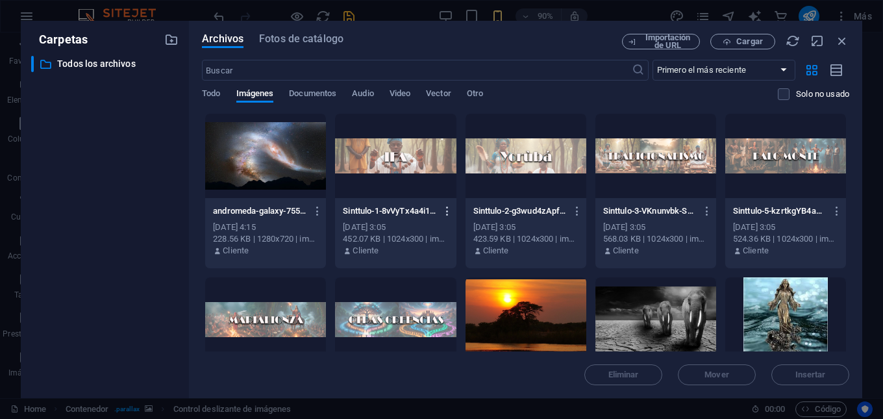
click at [447, 213] on icon "button" at bounding box center [448, 211] width 12 height 12
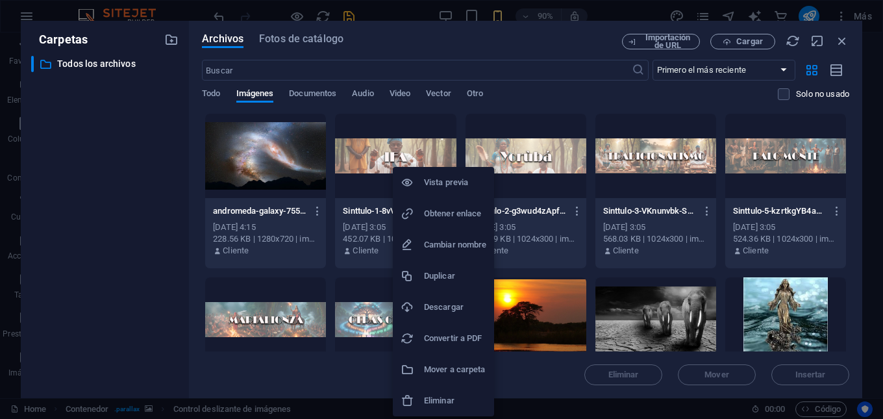
click at [326, 376] on div at bounding box center [441, 209] width 883 height 419
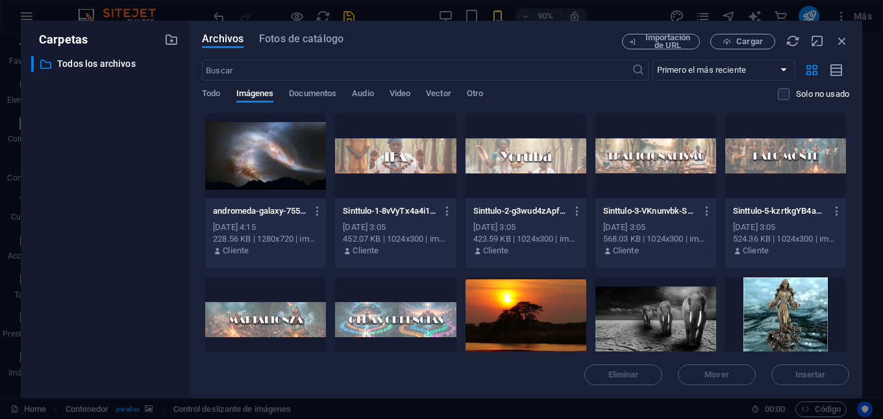
click at [843, 48] on div "Importación de URL Cargar" at bounding box center [735, 42] width 227 height 16
drag, startPoint x: 840, startPoint y: 42, endPoint x: 832, endPoint y: 47, distance: 10.3
click at [840, 41] on icon "button" at bounding box center [842, 41] width 14 height 14
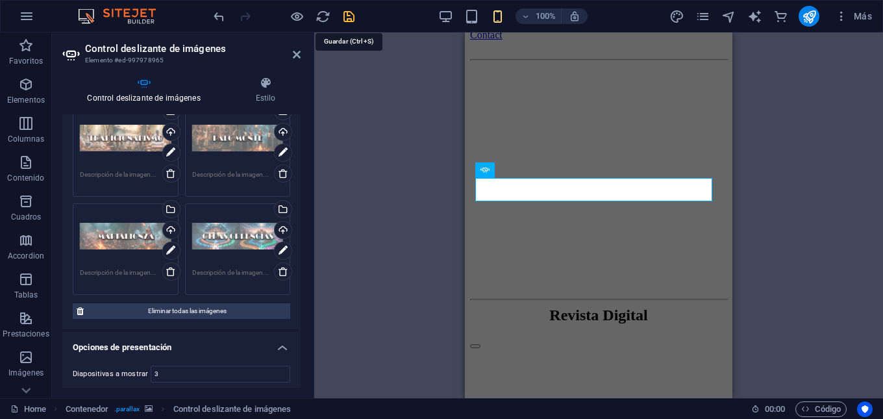
click at [351, 21] on icon "save" at bounding box center [349, 16] width 15 height 15
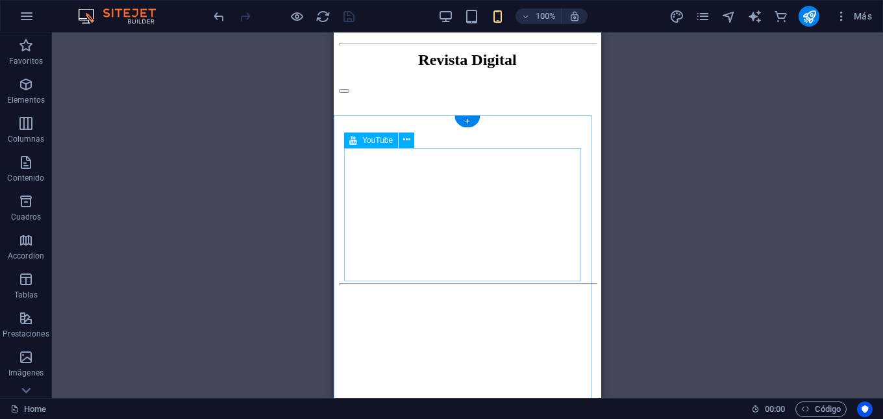
scroll to position [585, 0]
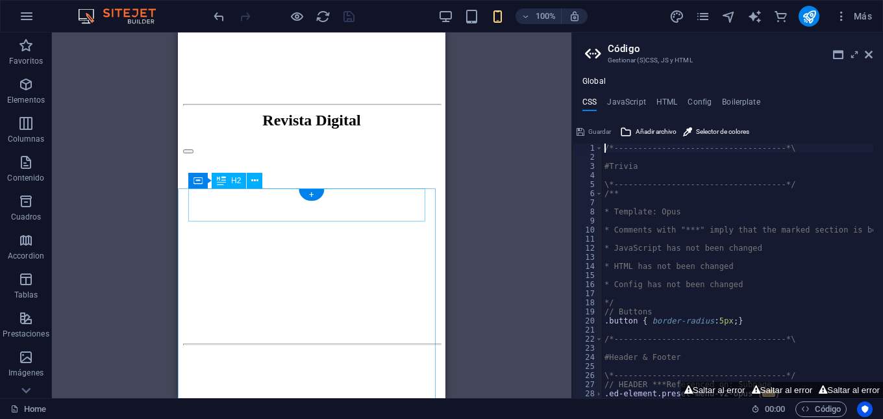
click at [188, 180] on icon at bounding box center [187, 181] width 9 height 16
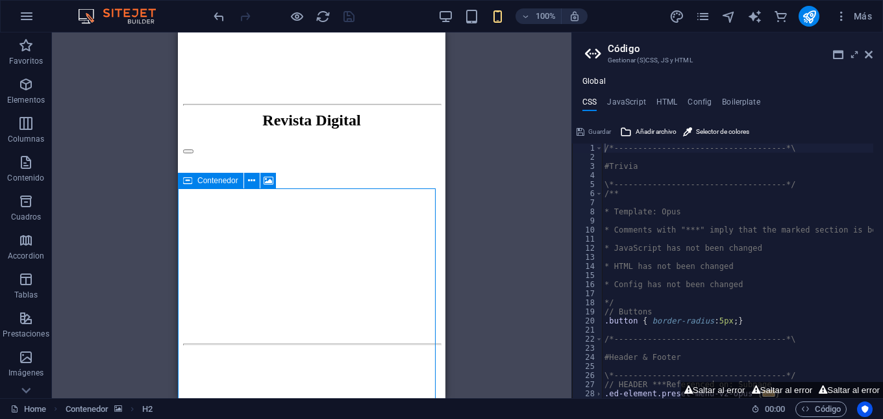
click at [188, 180] on icon at bounding box center [187, 181] width 9 height 16
select select "px"
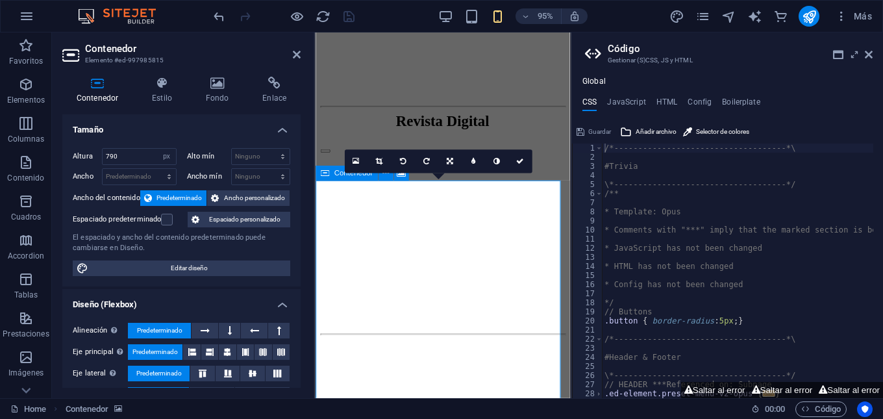
click at [321, 177] on icon at bounding box center [325, 173] width 8 height 15
click at [330, 175] on div "Contenedor" at bounding box center [347, 173] width 62 height 15
drag, startPoint x: 139, startPoint y: 155, endPoint x: 81, endPoint y: 155, distance: 57.8
click at [81, 155] on div "Altura 790 Predeterminado px rem % vh vw" at bounding box center [125, 156] width 104 height 17
type input "350"
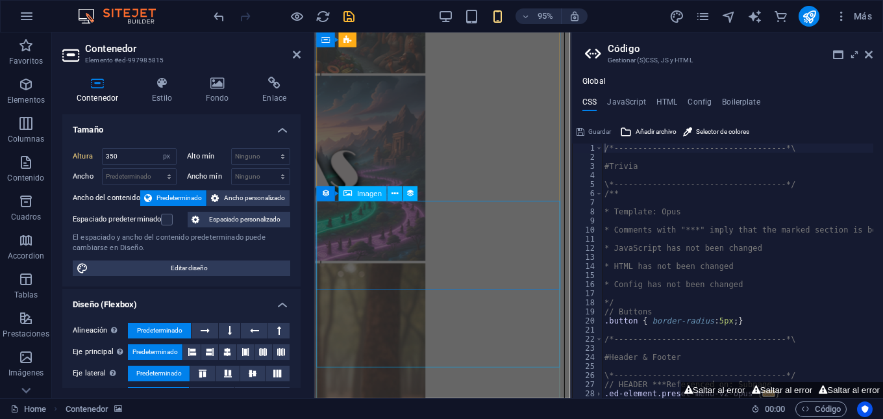
scroll to position [1429, 0]
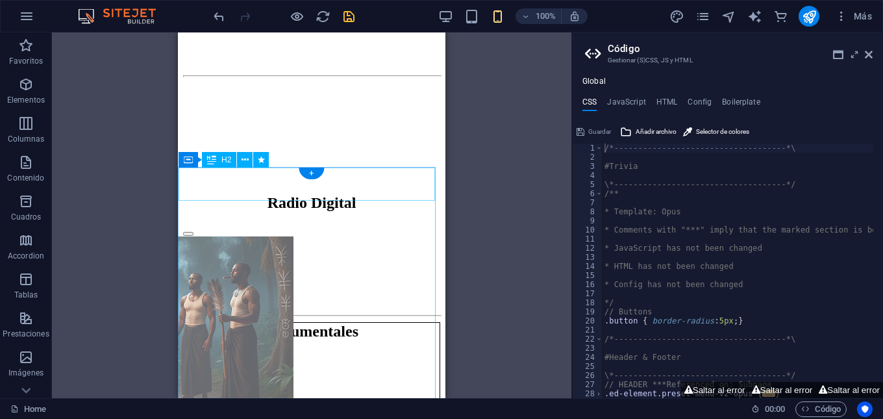
scroll to position [844, 0]
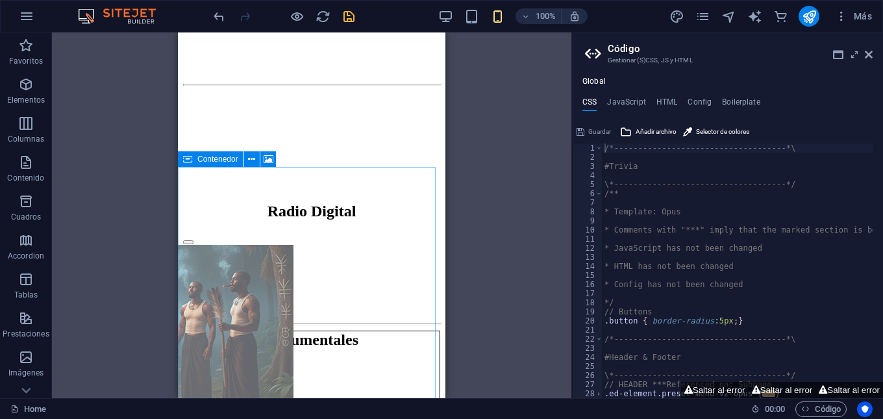
click at [186, 160] on icon at bounding box center [187, 159] width 9 height 16
select select "px"
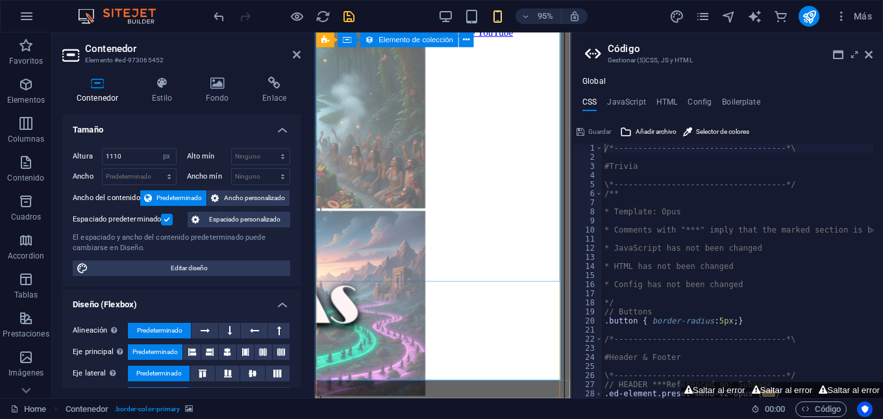
scroll to position [1364, 0]
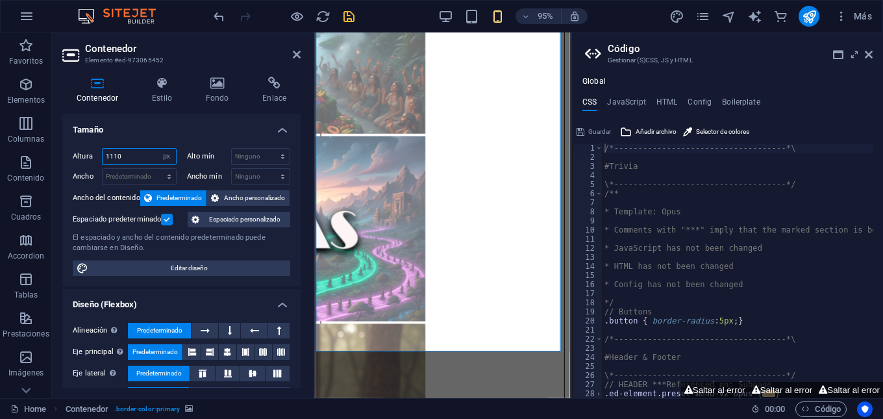
click at [108, 156] on input "1110" at bounding box center [139, 157] width 73 height 16
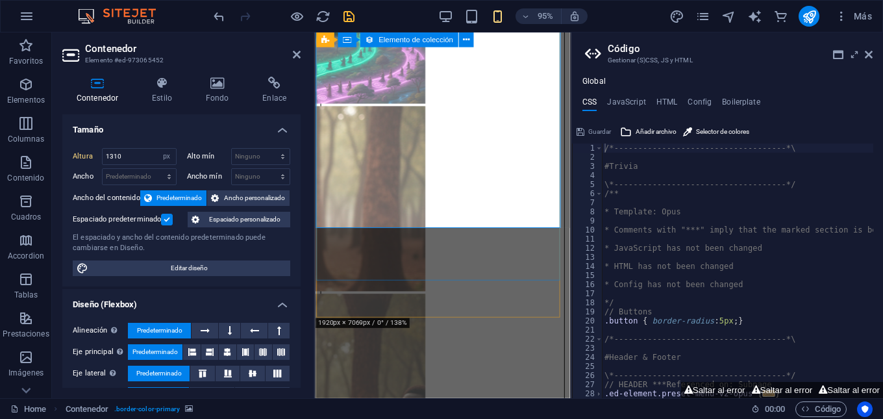
scroll to position [1624, 0]
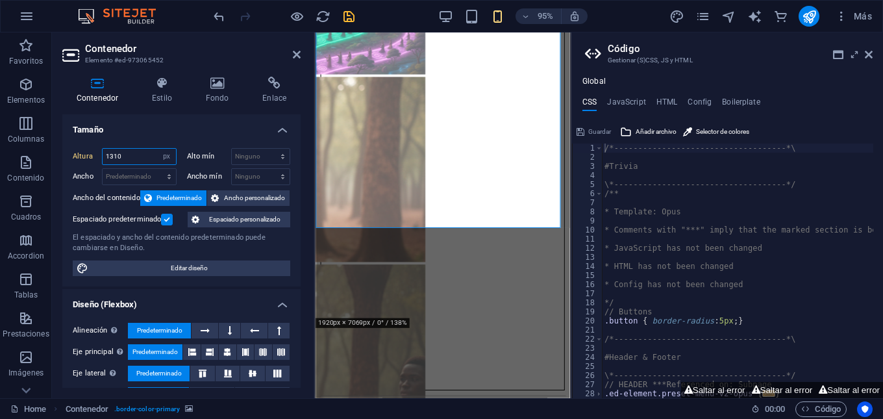
click at [110, 160] on input "1310" at bounding box center [139, 157] width 73 height 16
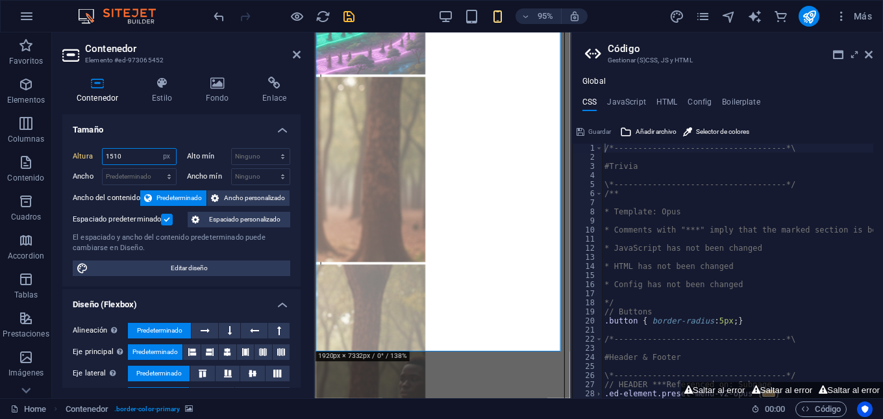
drag, startPoint x: 132, startPoint y: 157, endPoint x: 114, endPoint y: 157, distance: 18.2
click at [114, 157] on input "1510" at bounding box center [139, 157] width 73 height 16
drag, startPoint x: 110, startPoint y: 157, endPoint x: 123, endPoint y: 164, distance: 15.1
click at [123, 164] on div "1500 Predeterminado px rem % vh vw" at bounding box center [139, 156] width 75 height 17
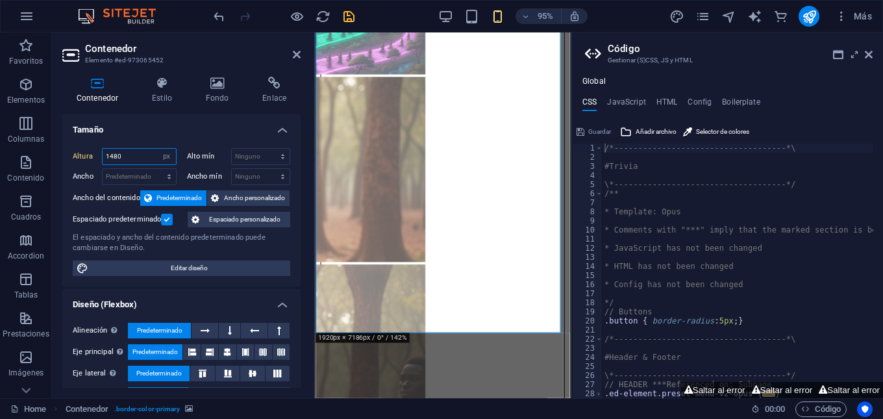
type input "1480"
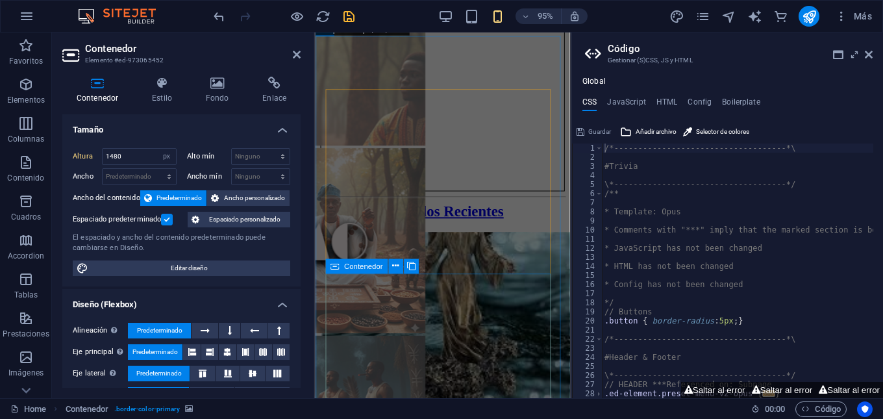
scroll to position [1948, 0]
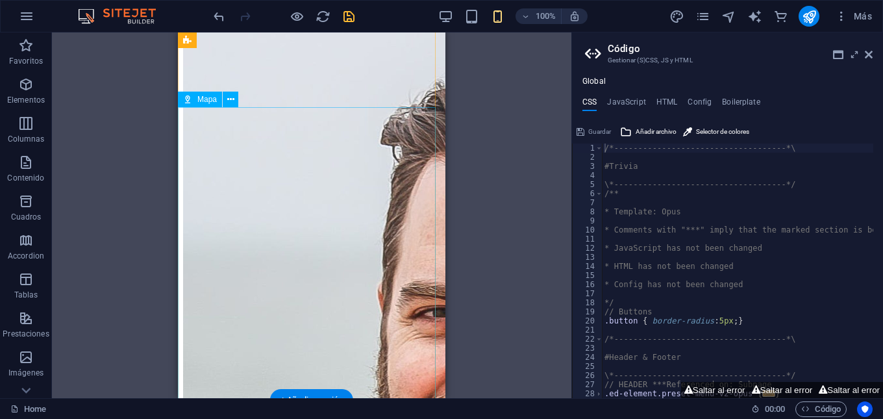
scroll to position [3881, 0]
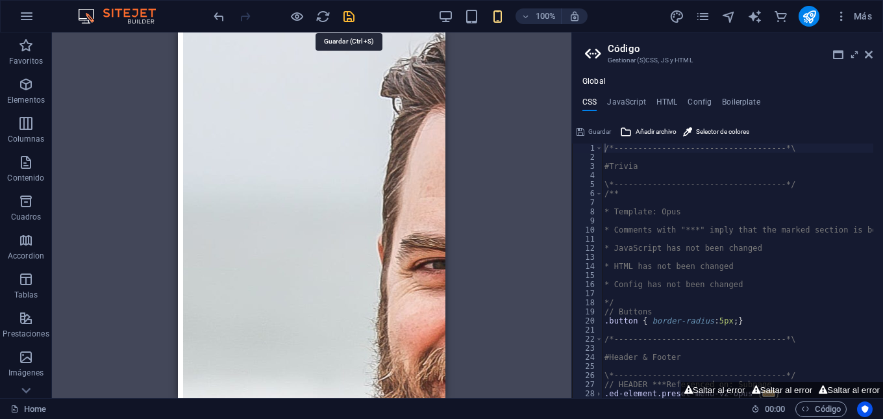
click at [350, 18] on icon "save" at bounding box center [349, 16] width 15 height 15
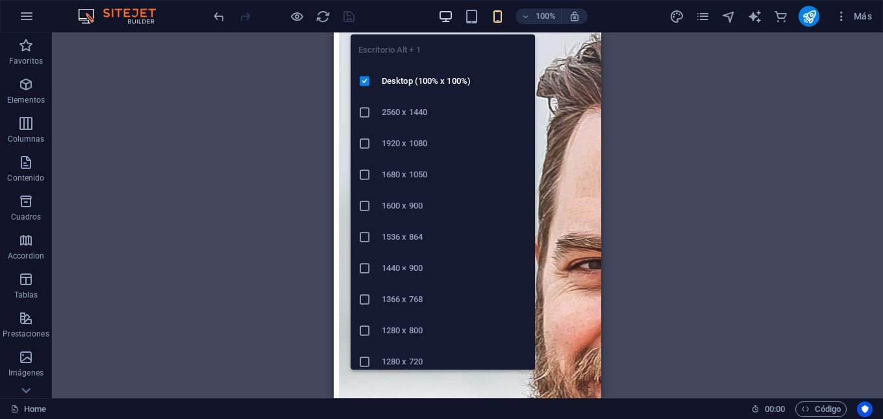
click at [444, 17] on icon "button" at bounding box center [445, 16] width 15 height 15
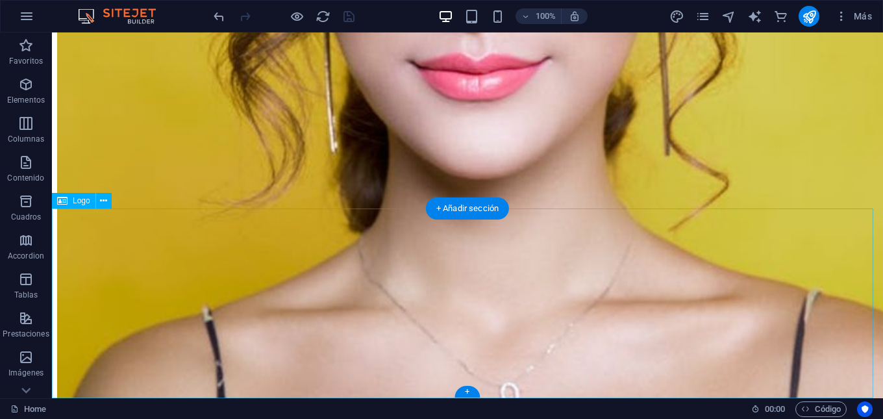
scroll to position [4066, 0]
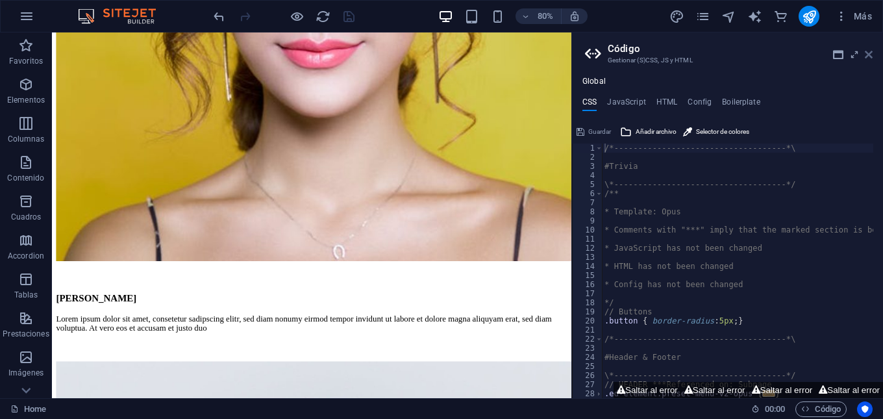
click at [870, 57] on icon at bounding box center [869, 54] width 8 height 10
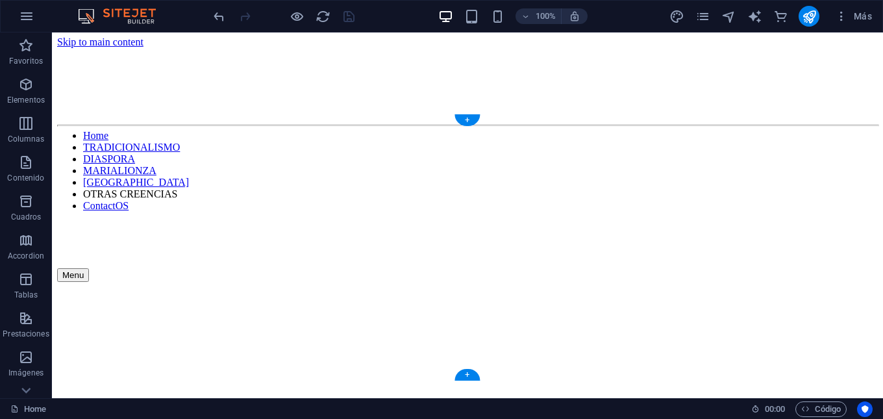
scroll to position [0, 0]
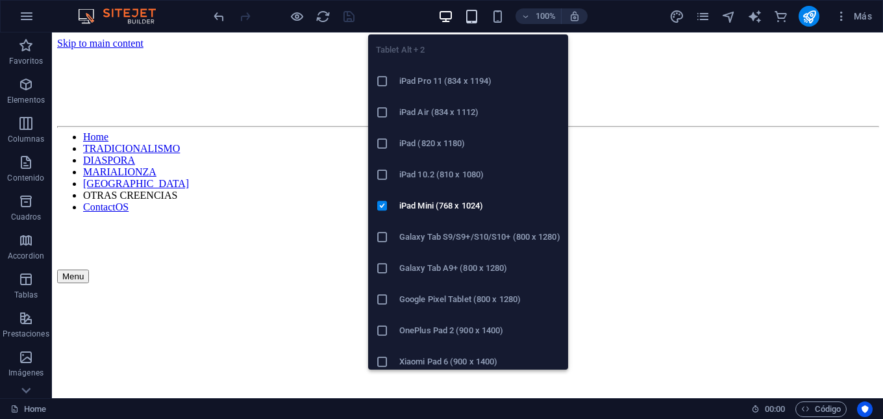
click at [474, 18] on icon "button" at bounding box center [471, 16] width 15 height 15
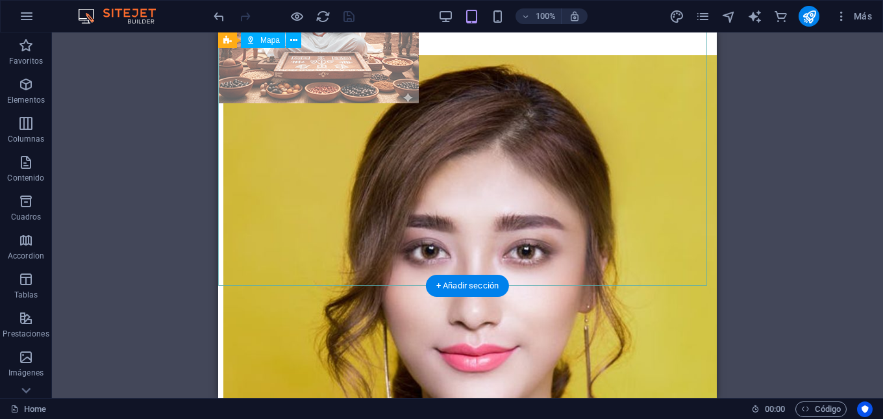
scroll to position [3652, 0]
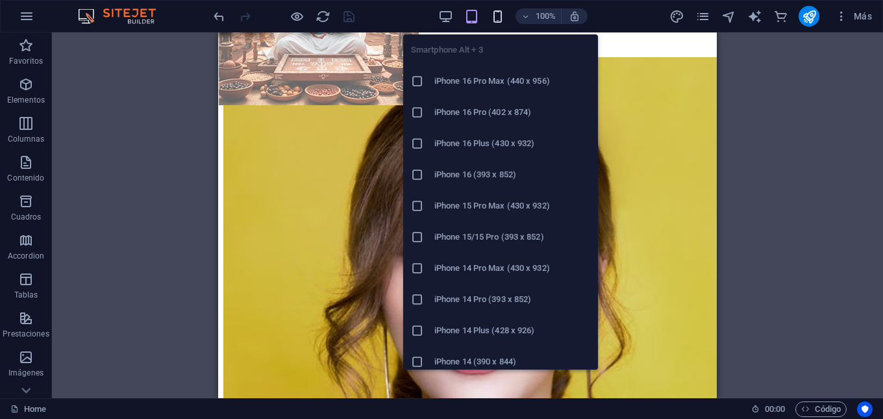
click at [497, 17] on icon "button" at bounding box center [497, 16] width 15 height 15
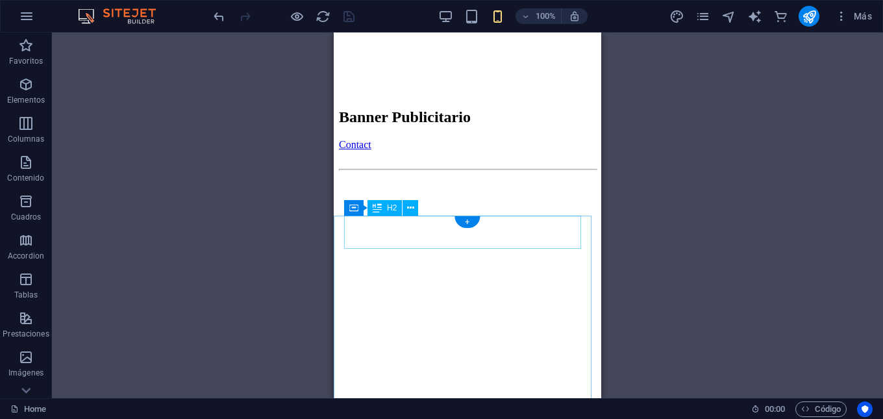
scroll to position [325, 0]
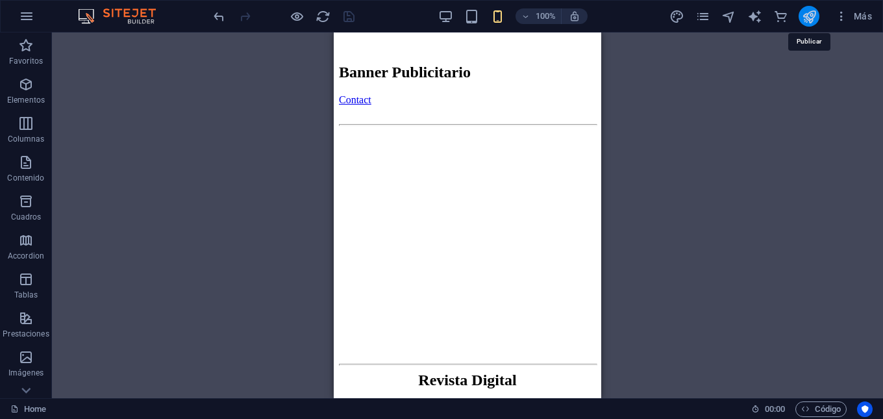
click at [806, 14] on icon "publish" at bounding box center [809, 16] width 15 height 15
